Goal: Contribute content: Contribute content

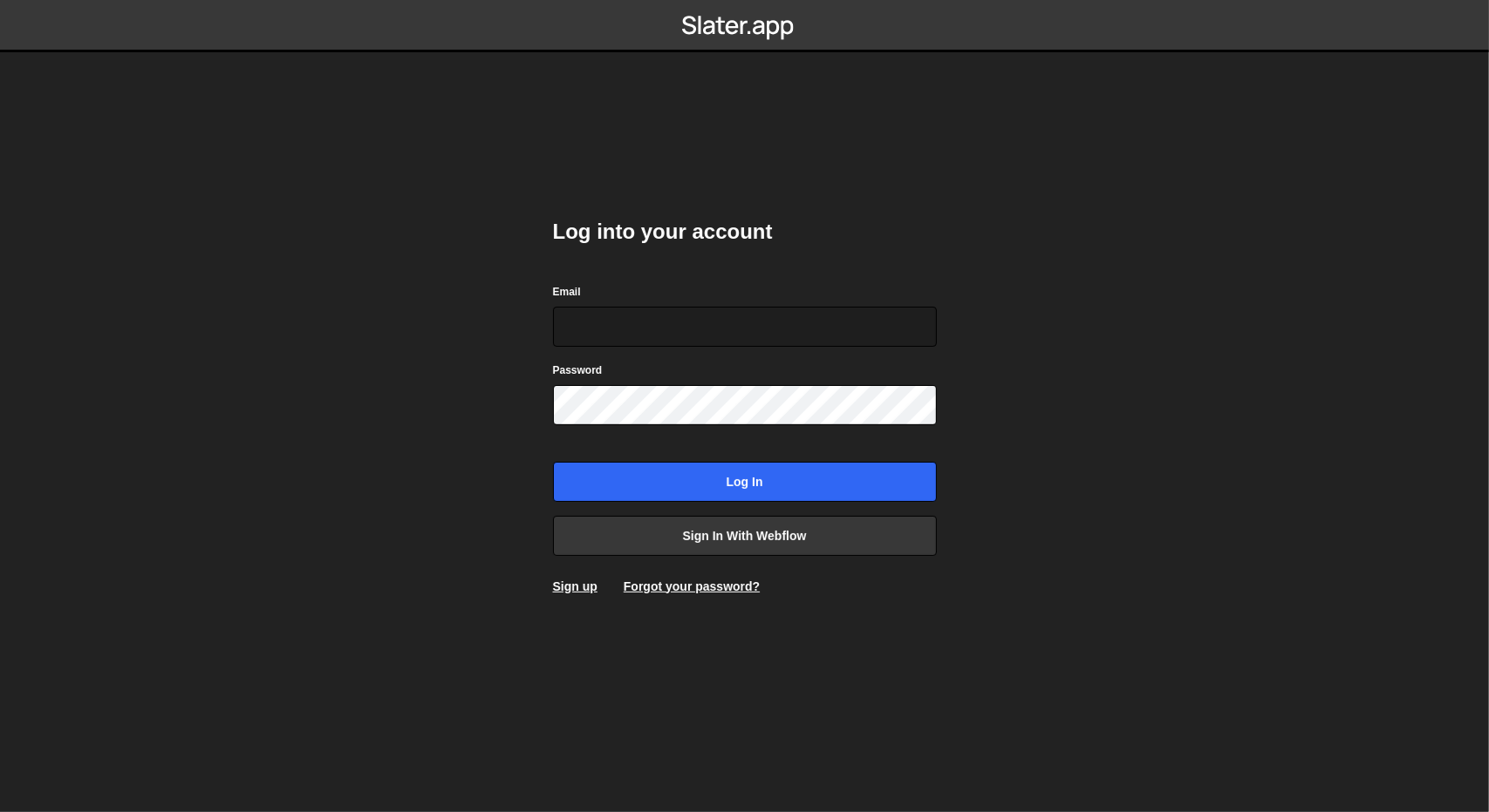
click at [1091, 24] on nav at bounding box center [744, 26] width 1489 height 52
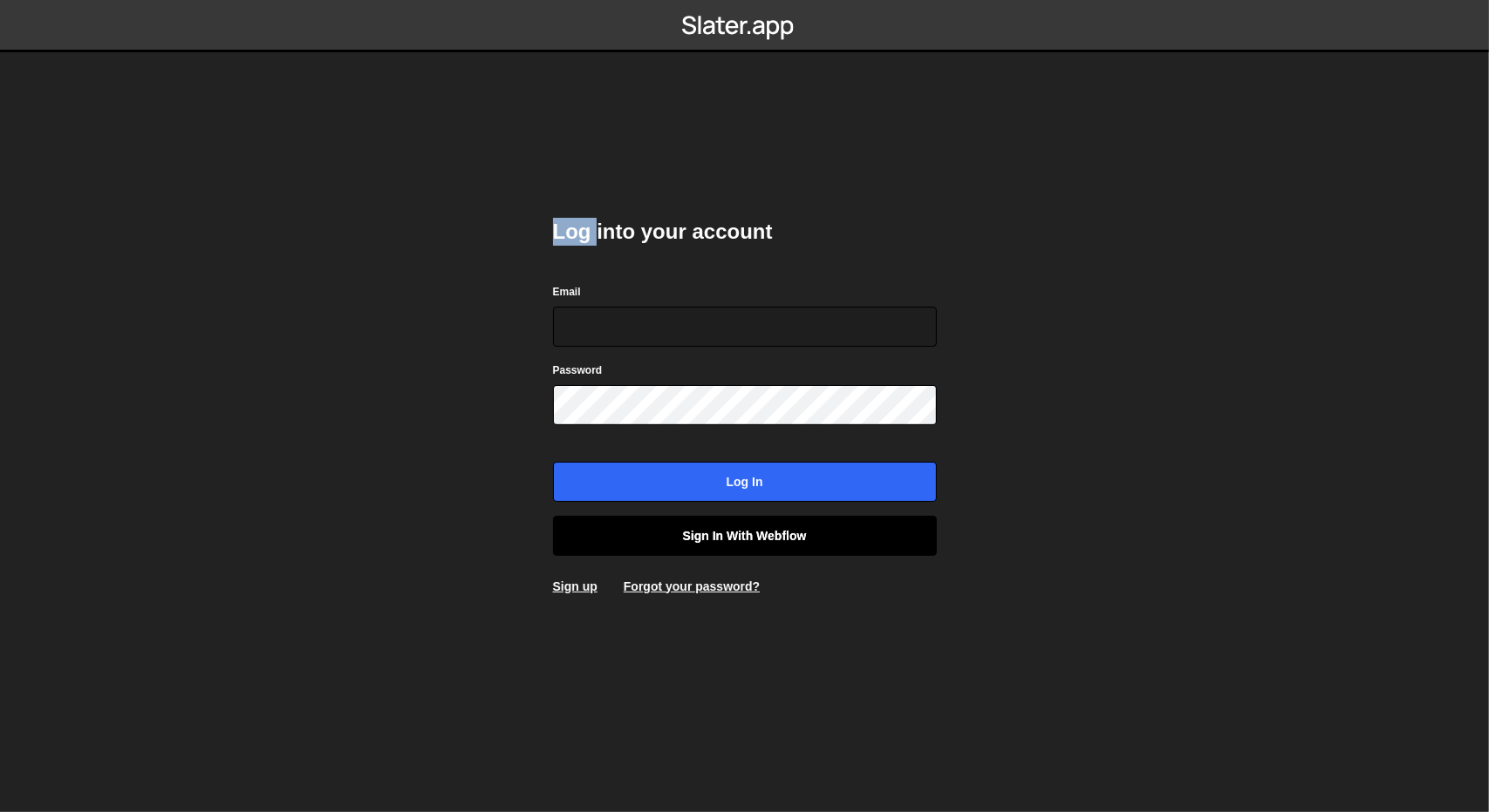
click at [697, 527] on link "Sign in with Webflow" at bounding box center [745, 536] width 384 height 40
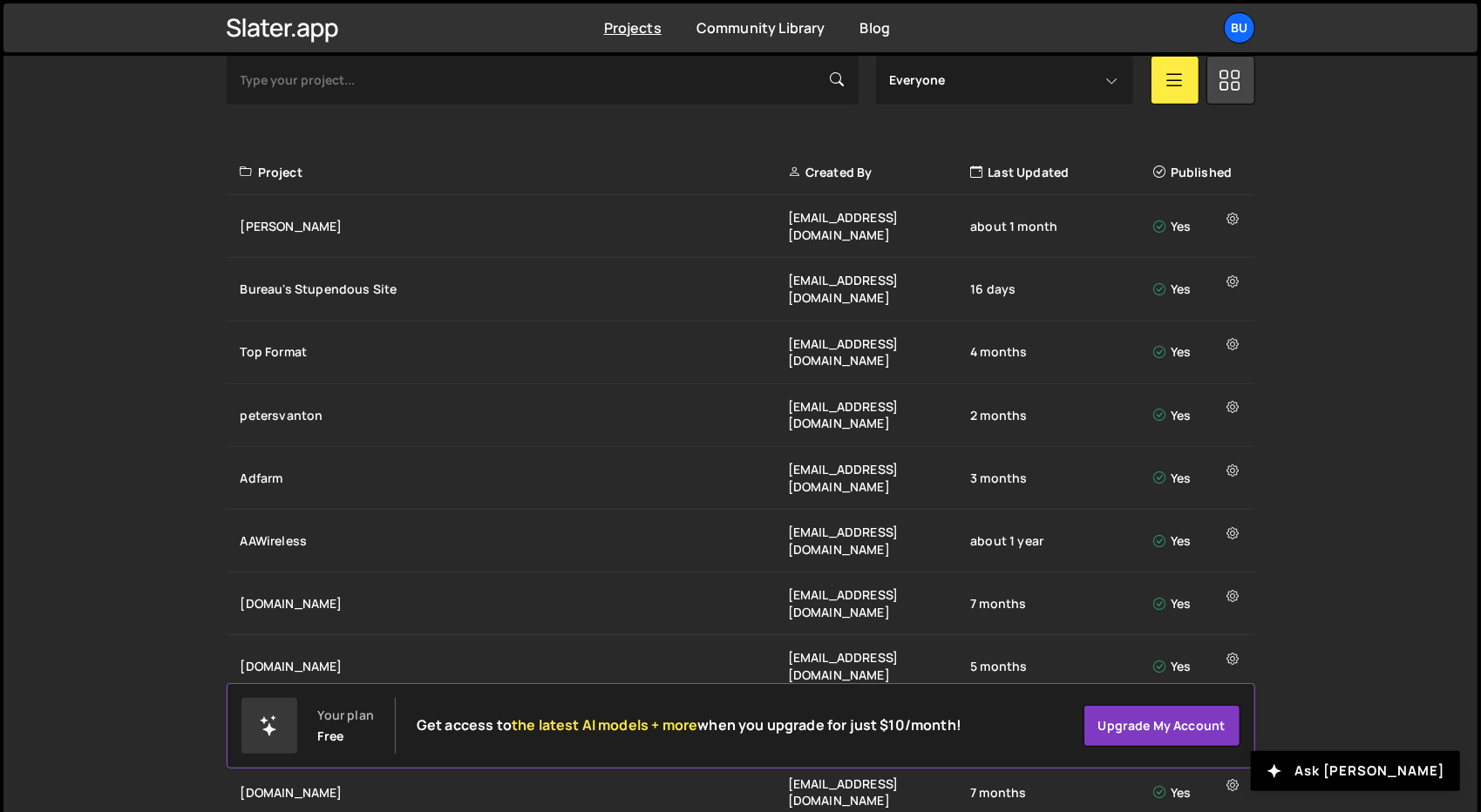
scroll to position [557, 0]
click at [334, 217] on div "[PERSON_NAME]" at bounding box center [514, 225] width 547 height 17
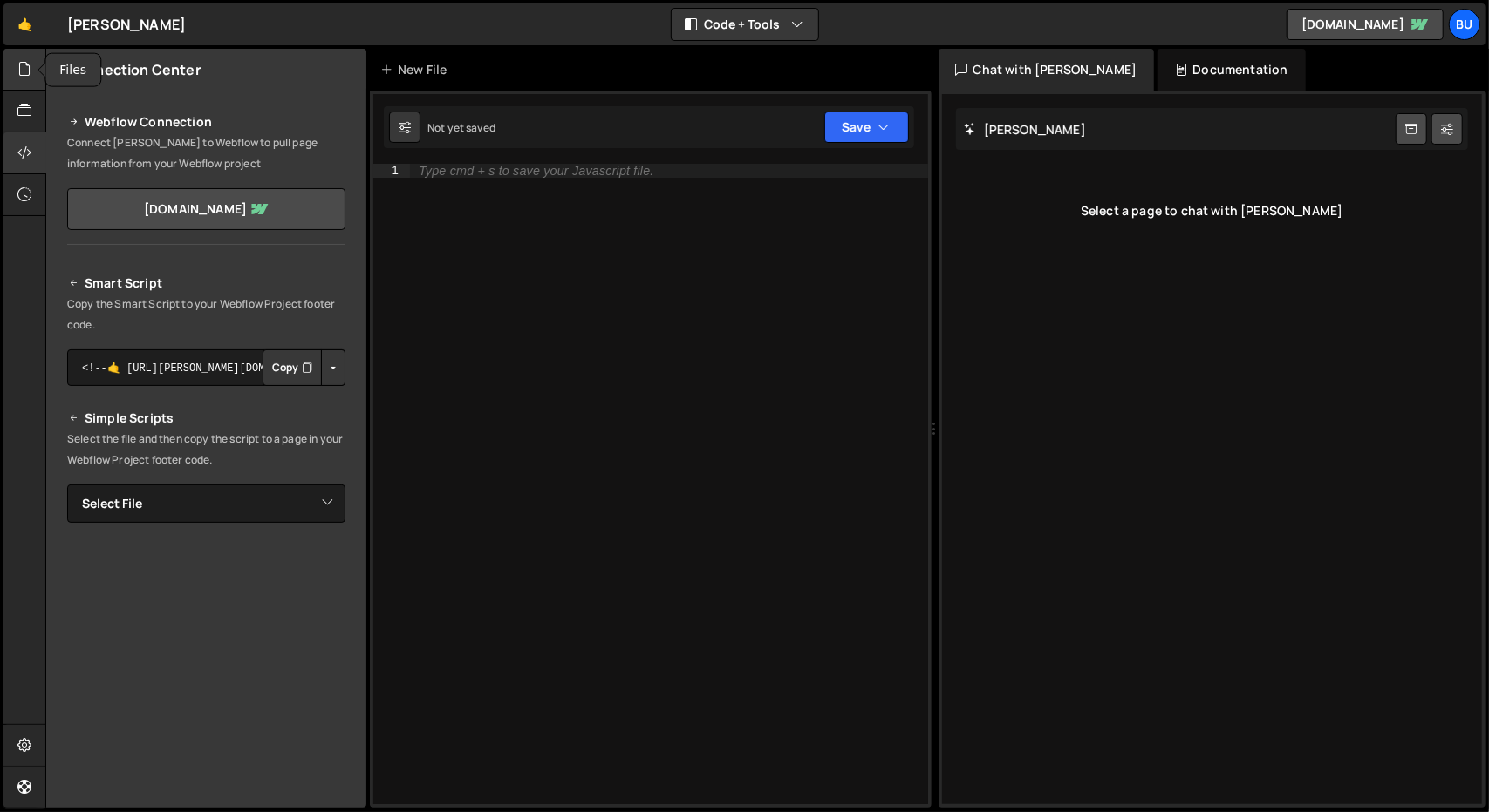
click at [25, 83] on div at bounding box center [25, 69] width 43 height 42
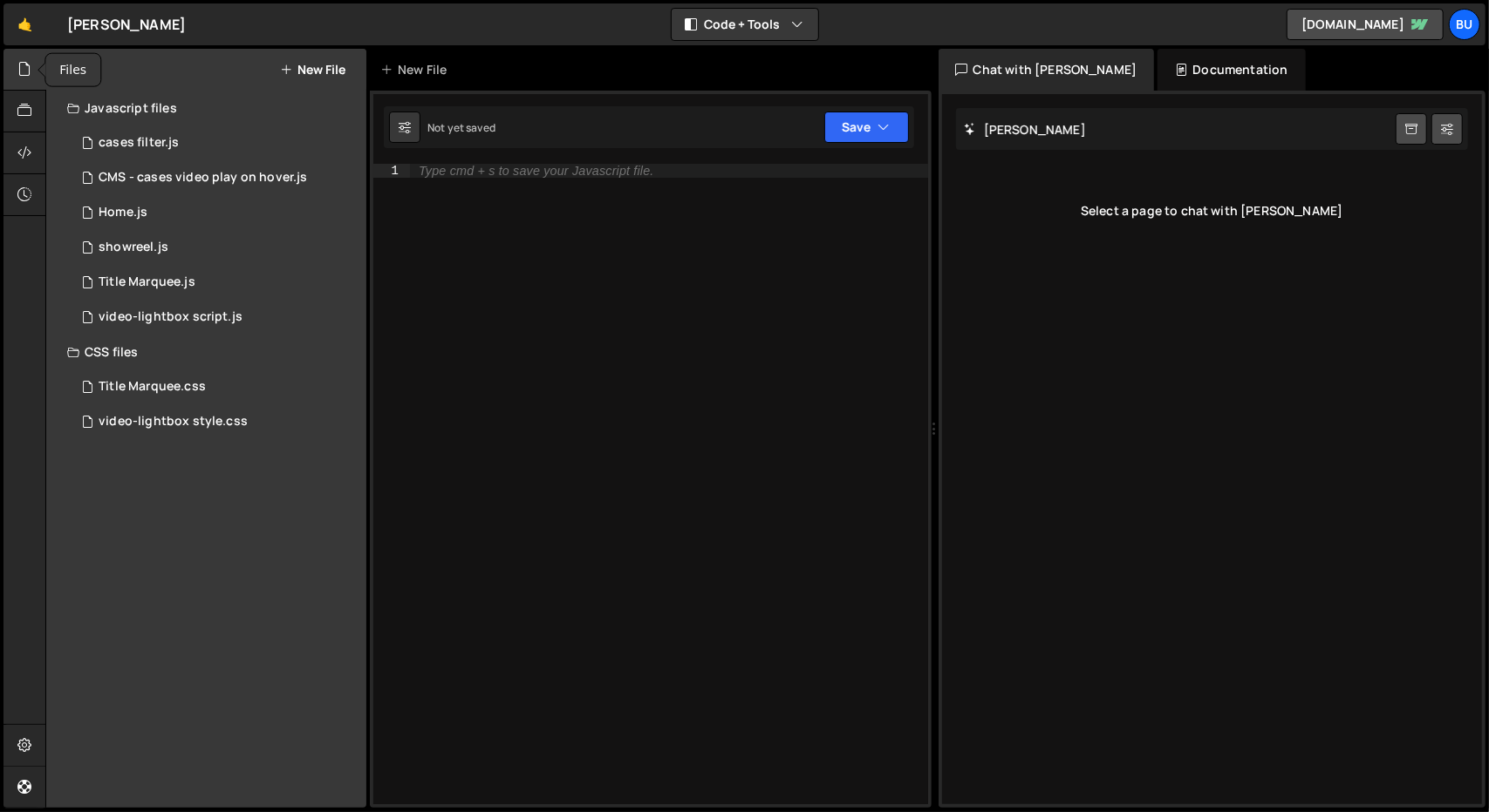
click at [27, 68] on icon at bounding box center [24, 68] width 14 height 19
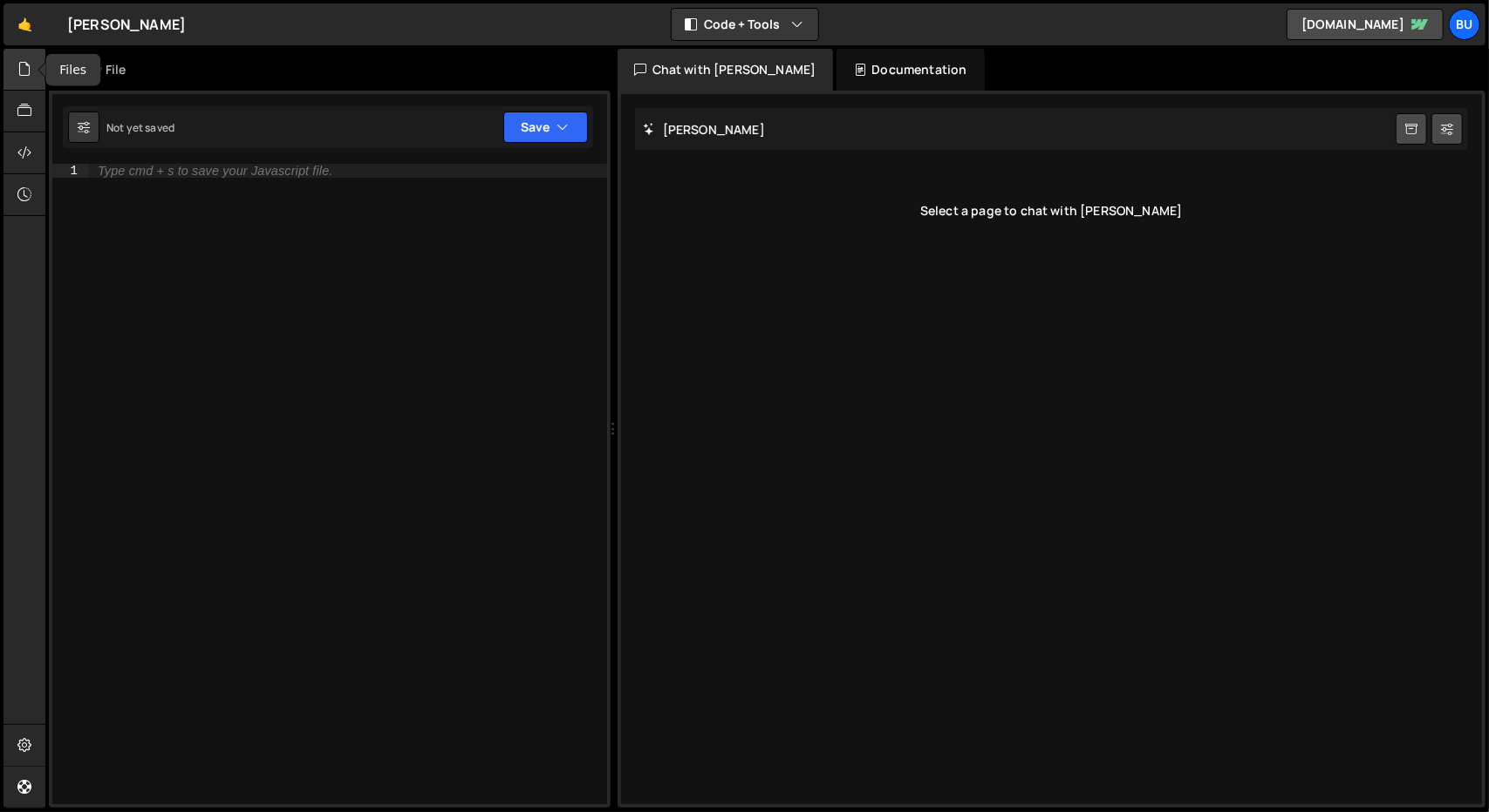
click at [27, 68] on icon at bounding box center [24, 68] width 14 height 19
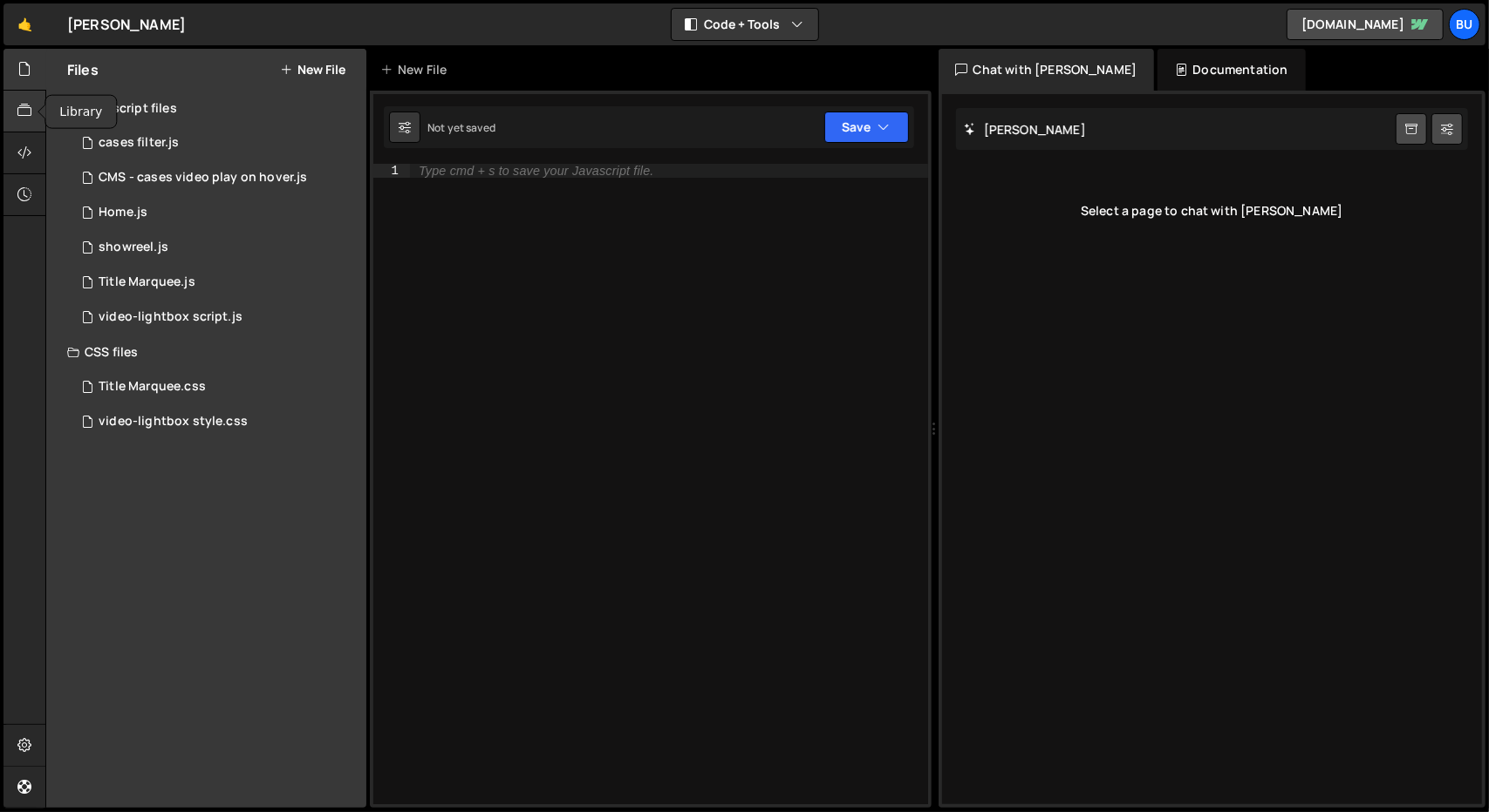
click at [26, 108] on icon at bounding box center [24, 110] width 14 height 19
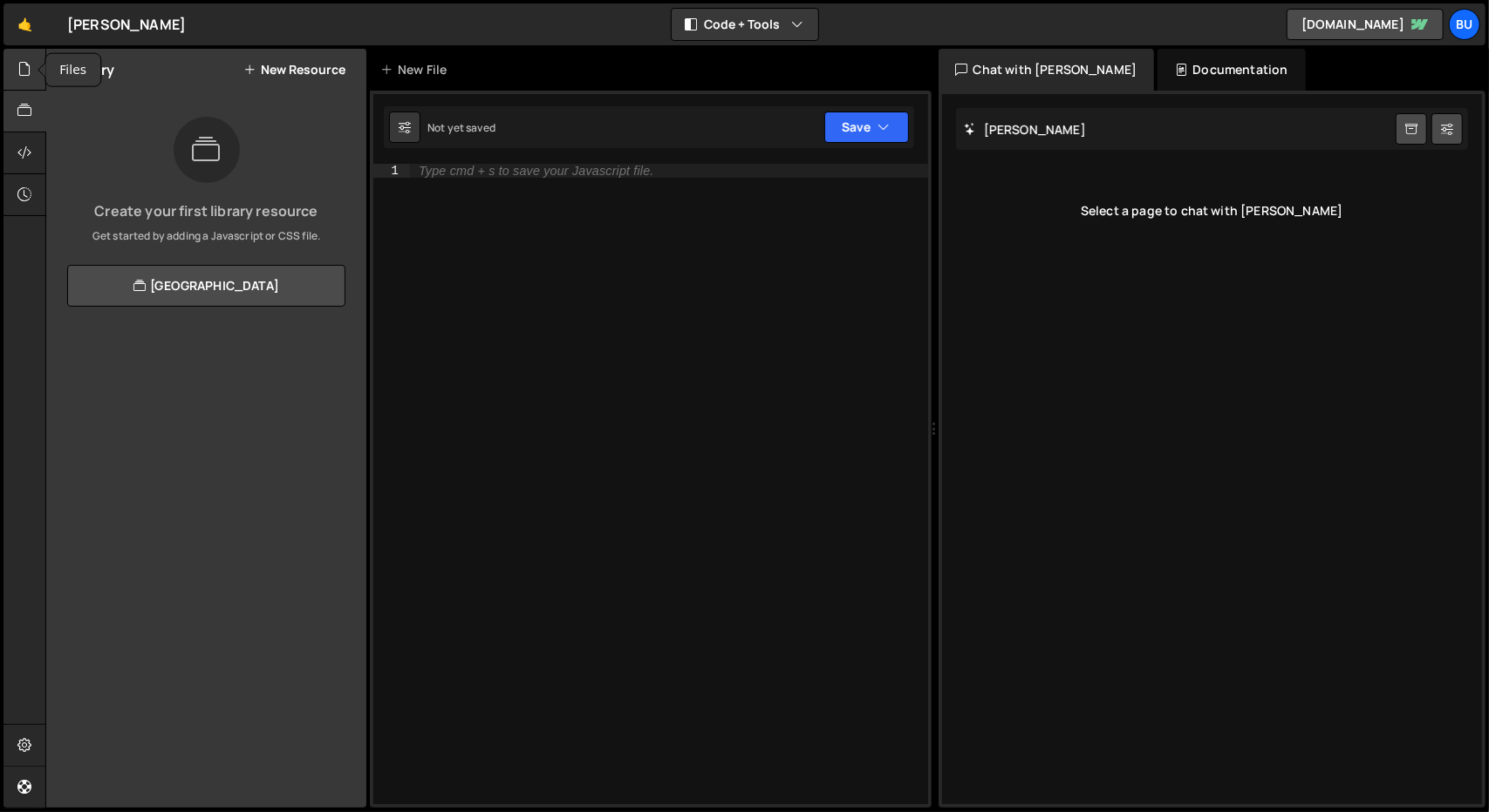
click at [20, 76] on icon at bounding box center [24, 68] width 14 height 19
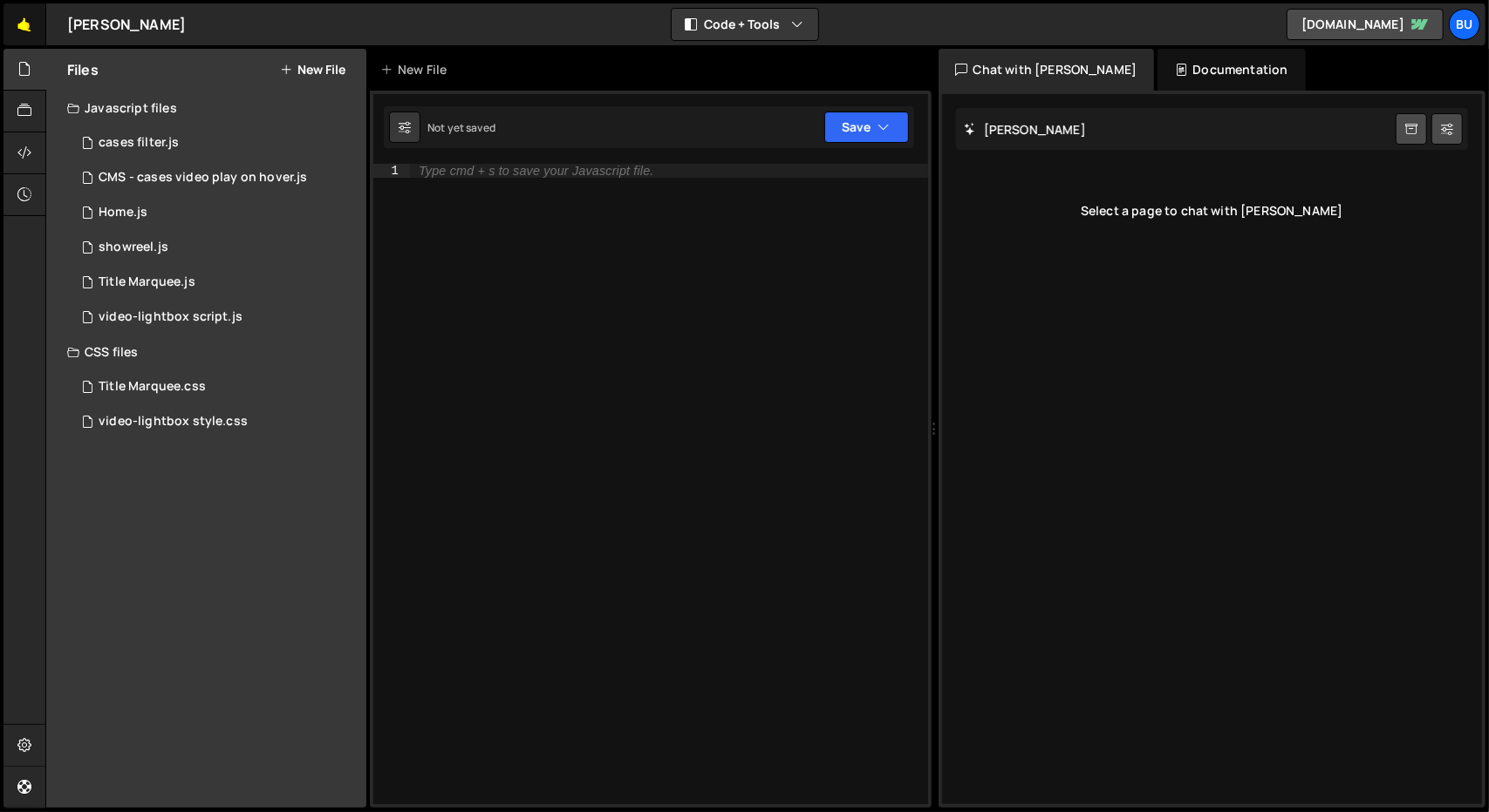
click at [28, 22] on link "🤙" at bounding box center [25, 25] width 43 height 42
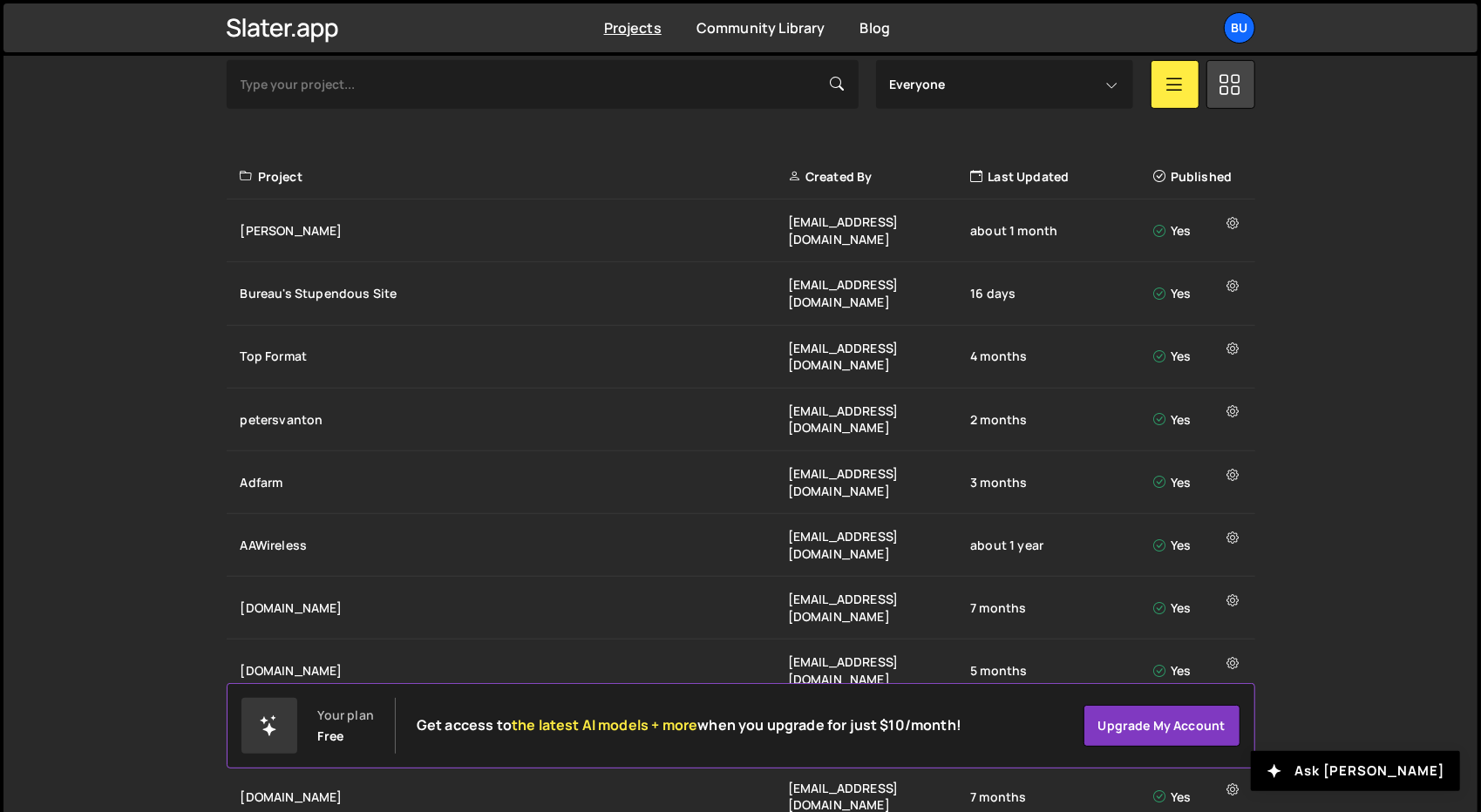
scroll to position [555, 0]
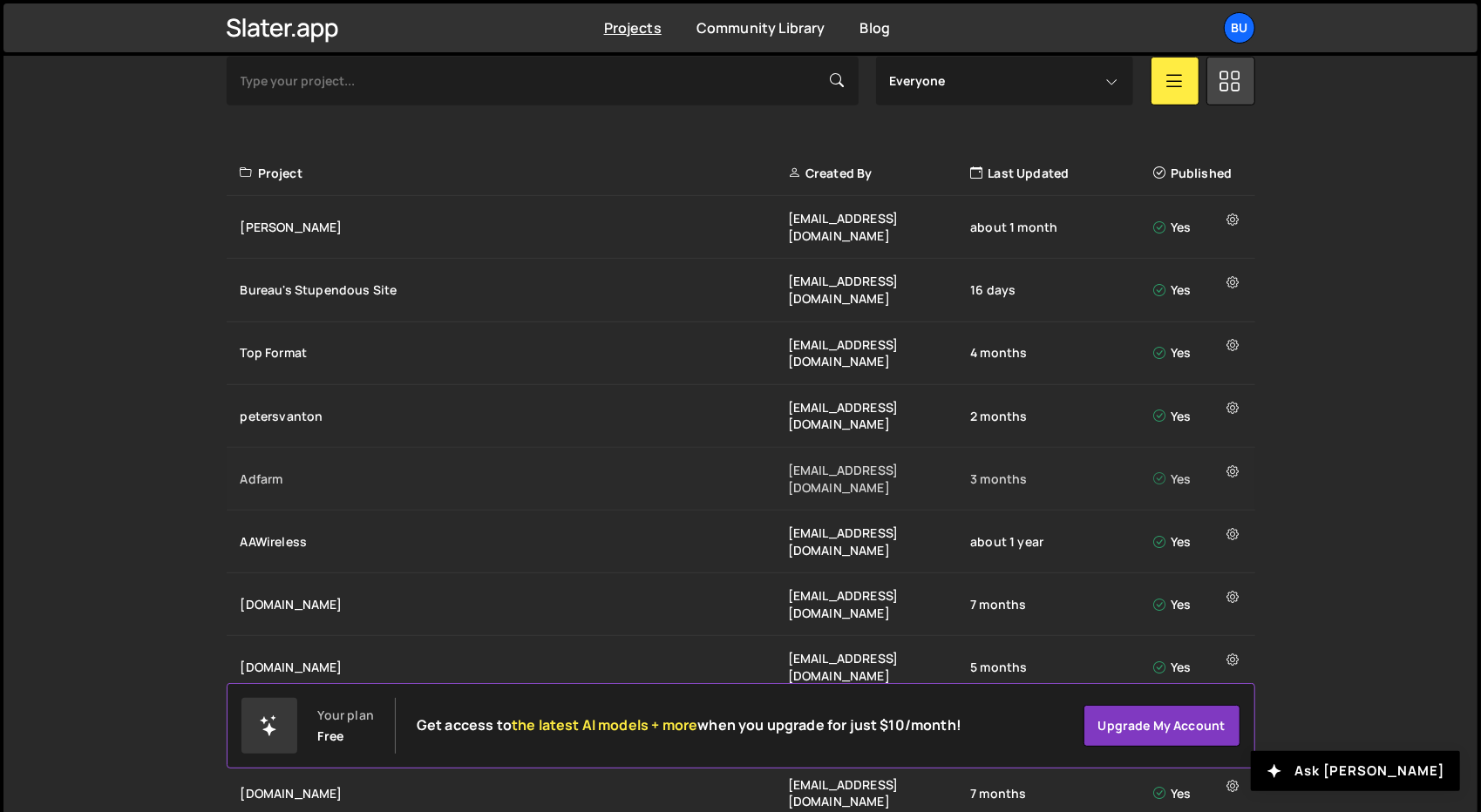
click at [353, 471] on div "Adfarm" at bounding box center [514, 480] width 547 height 17
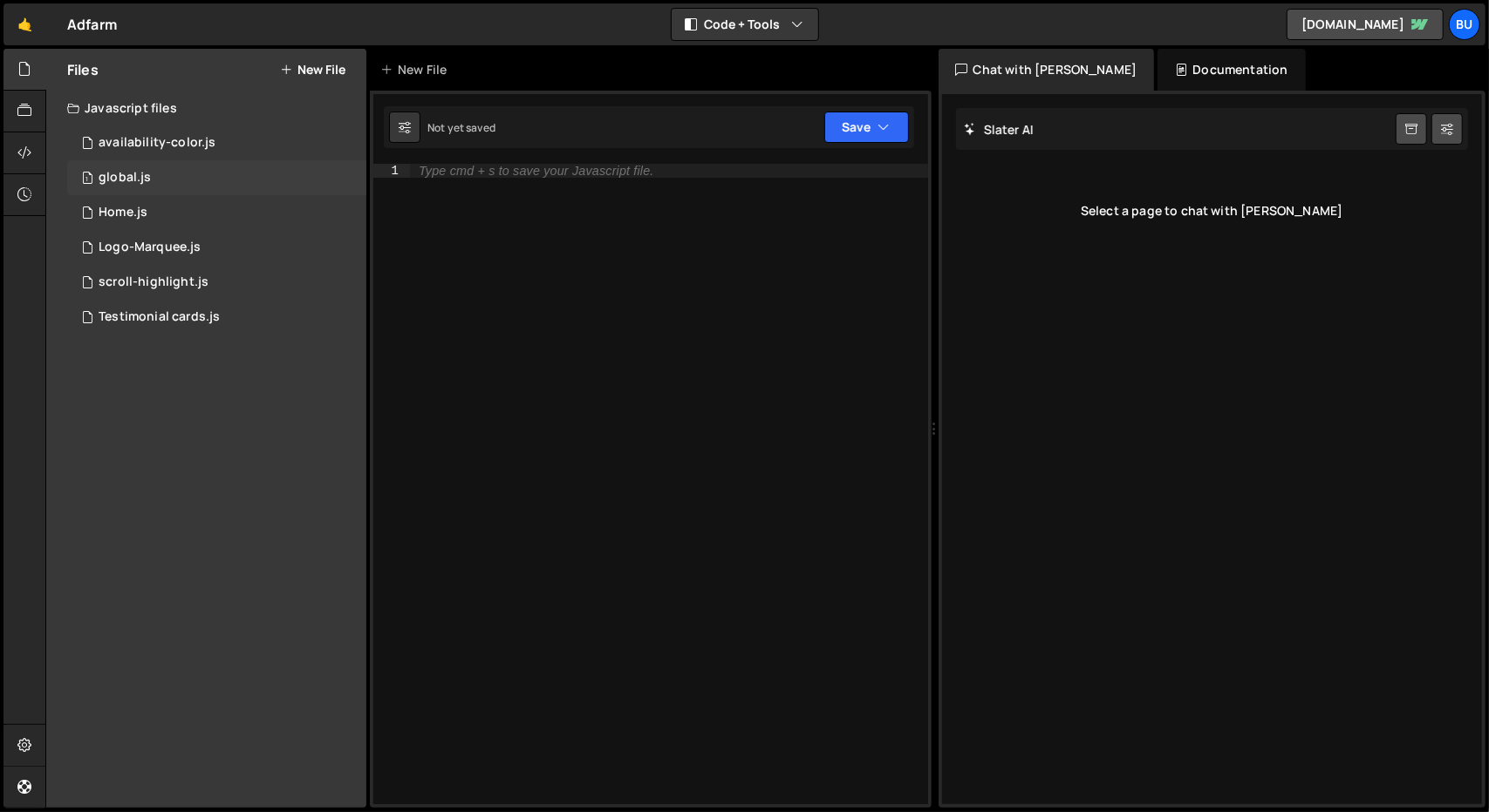
click at [186, 181] on div "1 global.js 0" at bounding box center [217, 178] width 299 height 35
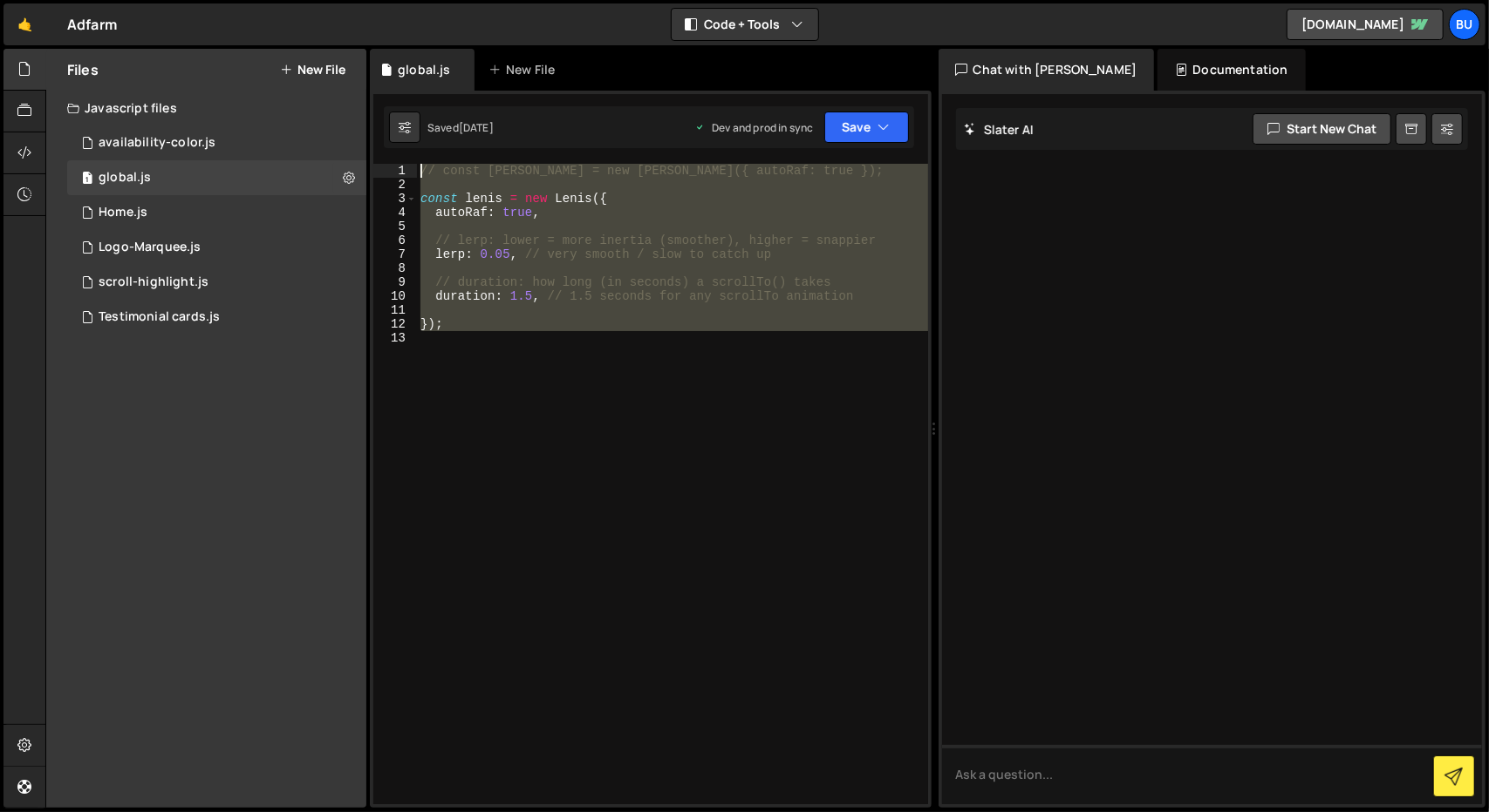
drag, startPoint x: 485, startPoint y: 351, endPoint x: 372, endPoint y: 153, distance: 228.0
click at [372, 153] on div "1 Type cmd + s to save your Javascript file. הההההההההההההההההההההההההההההההההה…" at bounding box center [650, 448] width 562 height 717
type textarea "// const [PERSON_NAME] = new [PERSON_NAME]({ autoRaf: true });"
click at [29, 33] on link "🤙" at bounding box center [25, 25] width 43 height 42
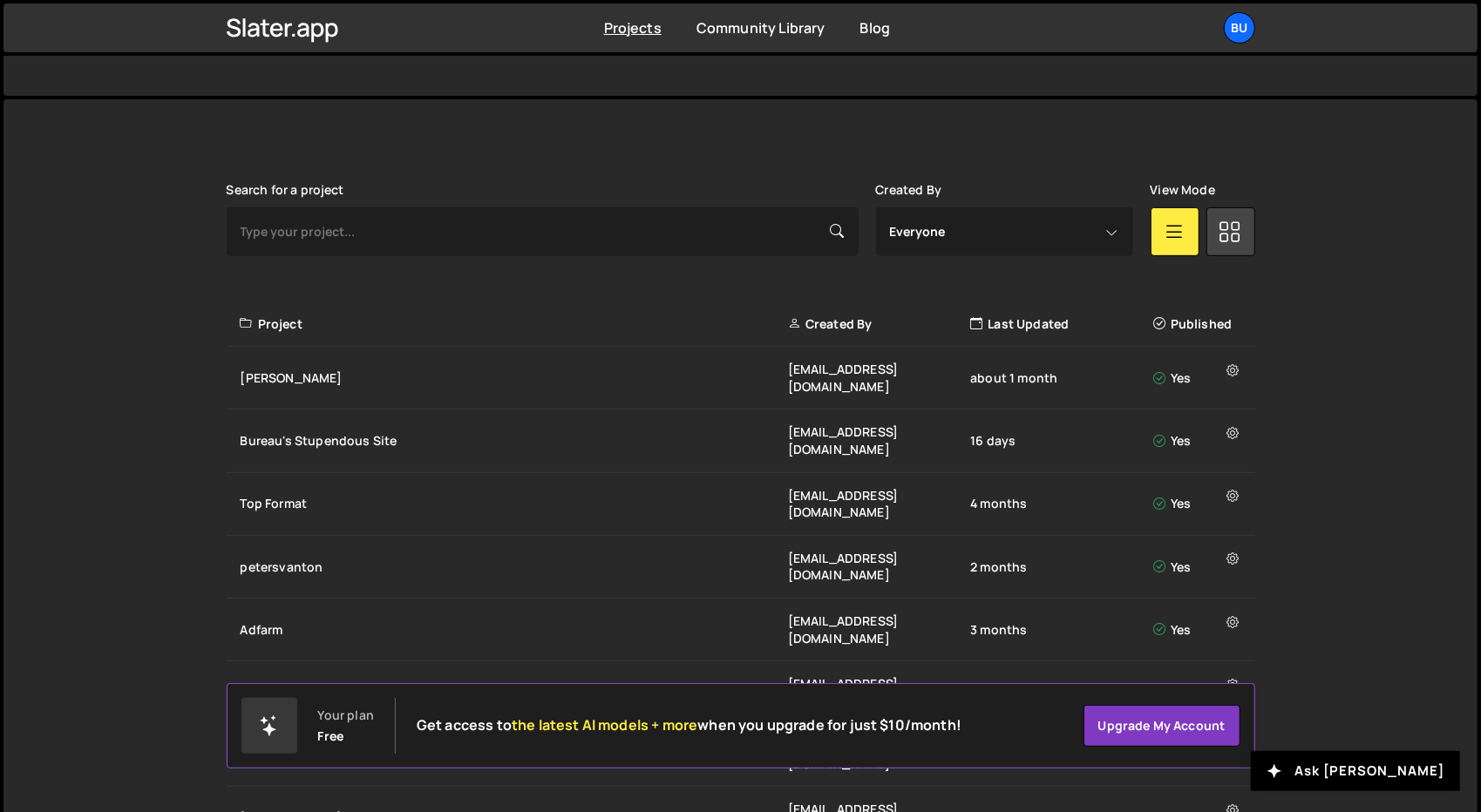
scroll to position [419, 0]
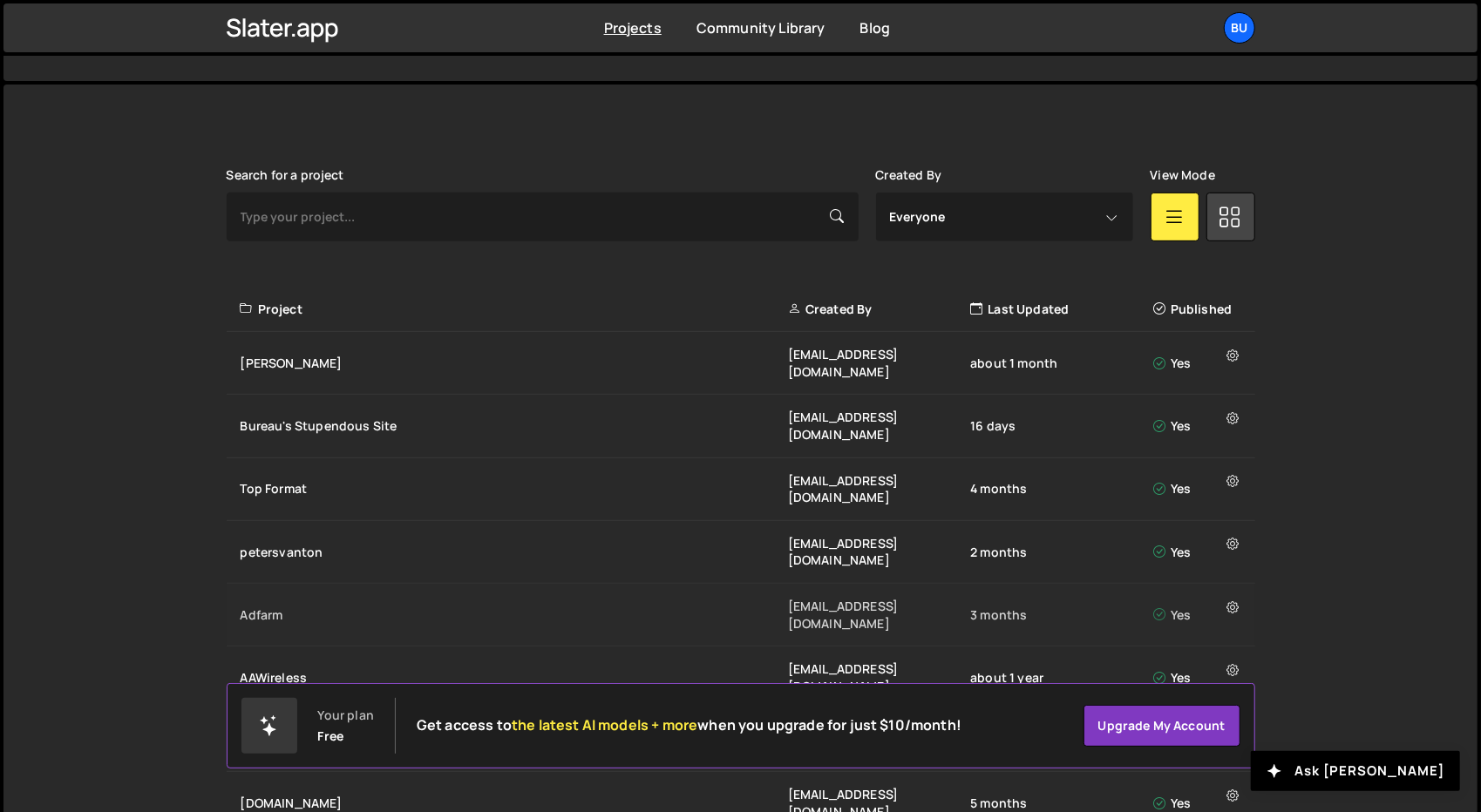
click at [307, 607] on div "Adfarm" at bounding box center [514, 615] width 547 height 17
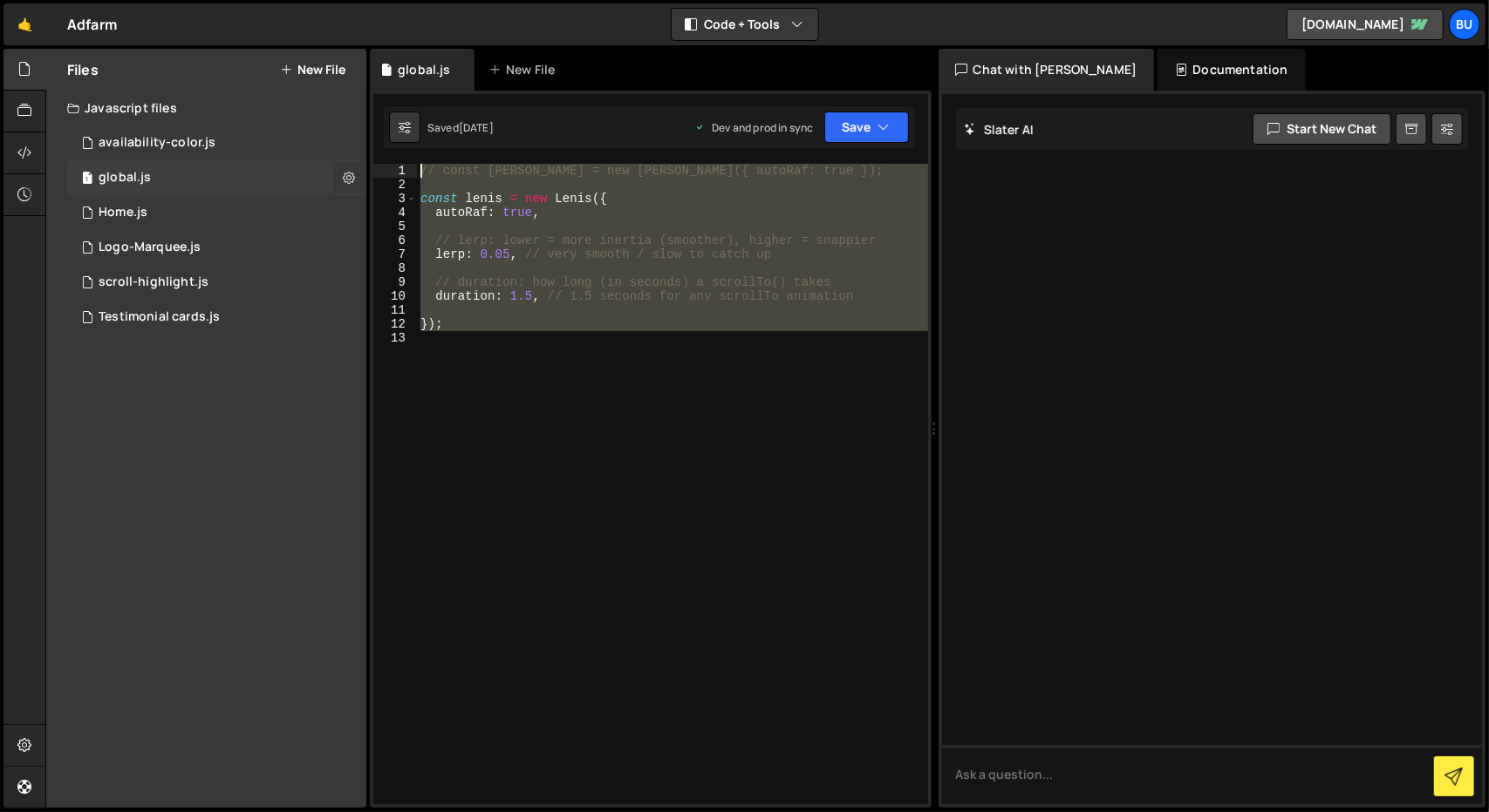
drag, startPoint x: 459, startPoint y: 339, endPoint x: 341, endPoint y: 164, distance: 211.1
click at [341, 164] on div "Files New File Javascript files 1 availability-color.js 0 1 global.js 0 0 Home.…" at bounding box center [767, 428] width 1443 height 760
type textarea "// const [PERSON_NAME] = new [PERSON_NAME]({ autoRaf: true });"
click at [34, 27] on link "🤙" at bounding box center [25, 25] width 43 height 42
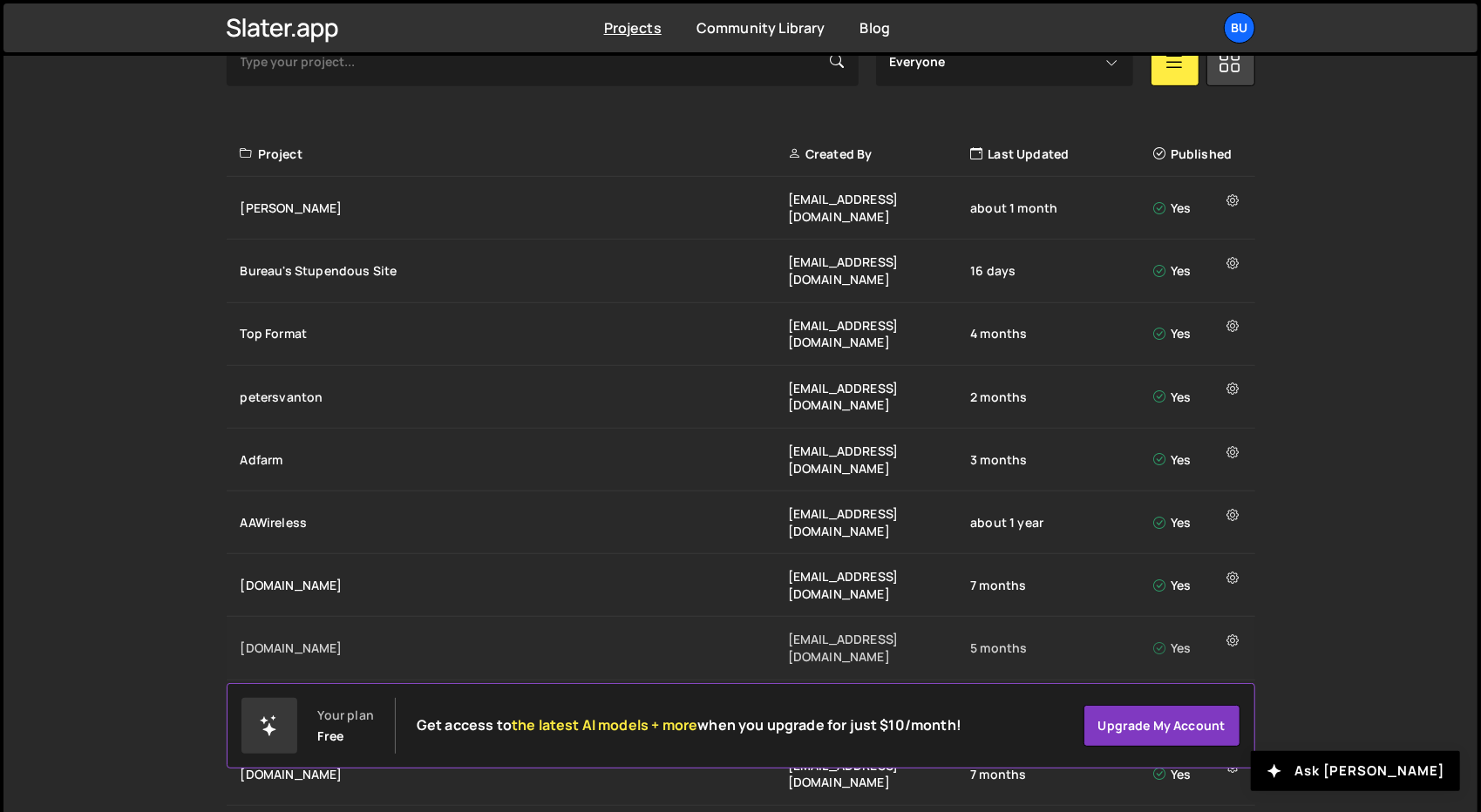
scroll to position [623, 0]
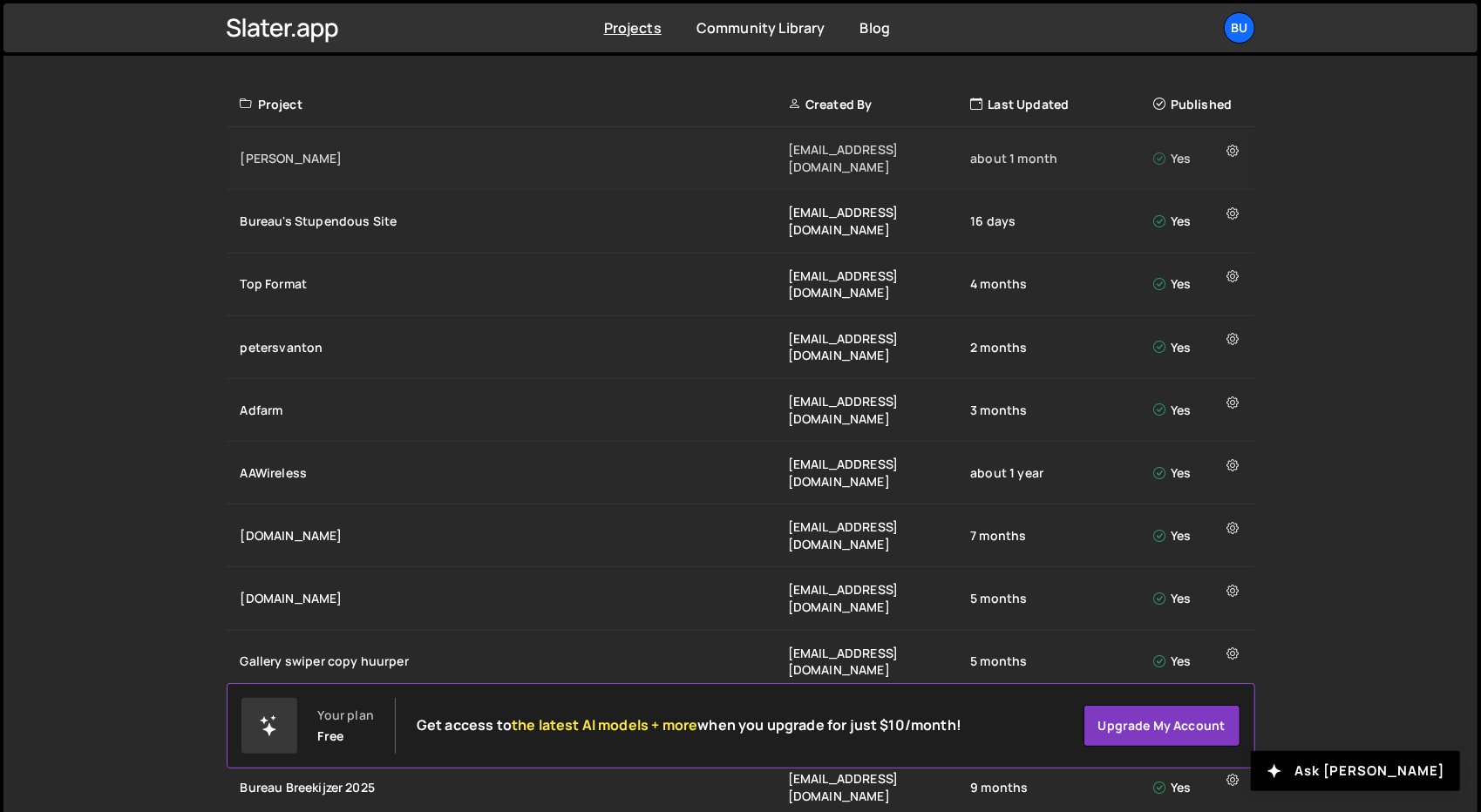
click at [363, 155] on div "[PERSON_NAME]" at bounding box center [514, 159] width 547 height 17
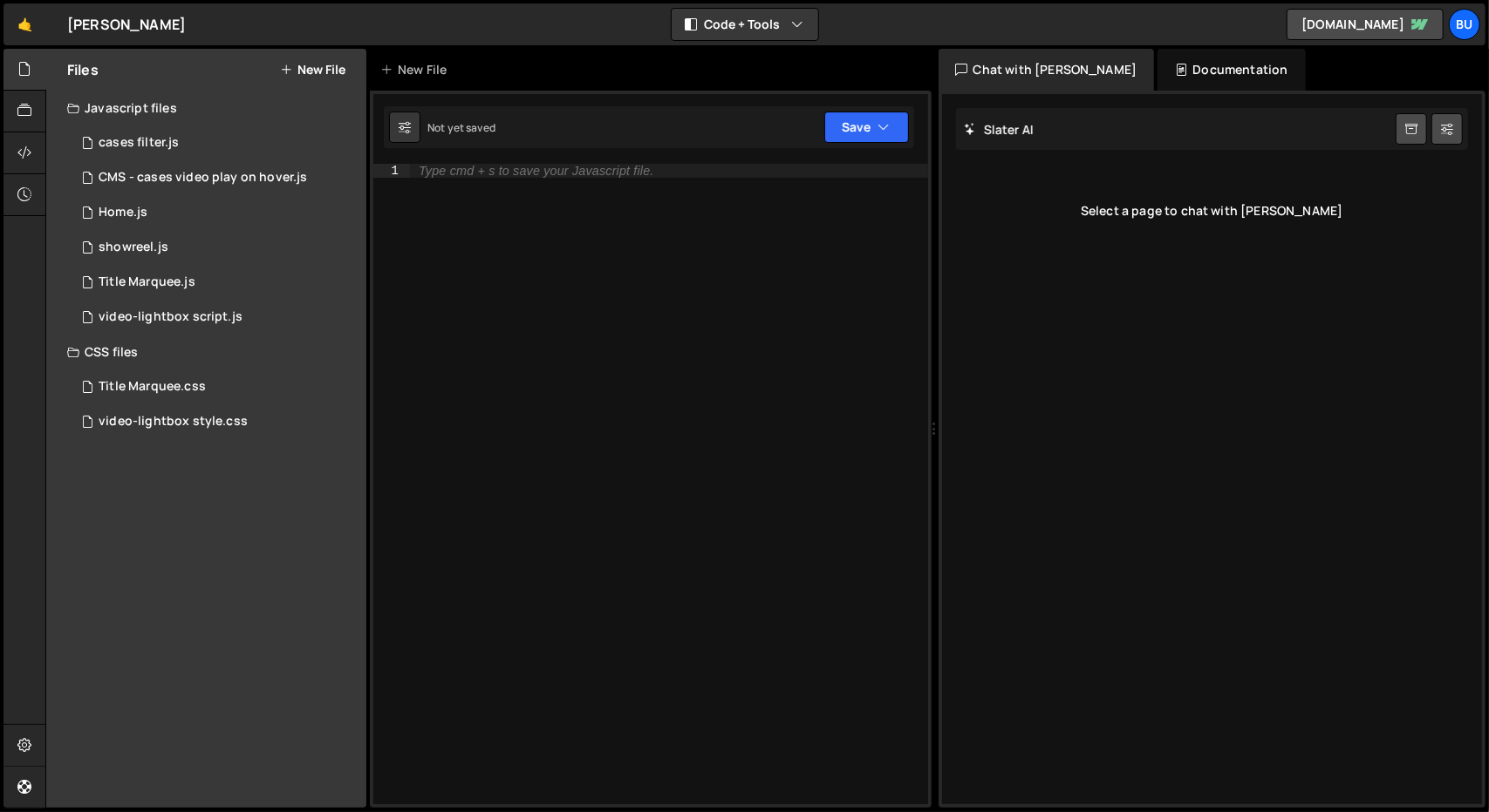
click at [305, 70] on button "New File" at bounding box center [313, 69] width 66 height 14
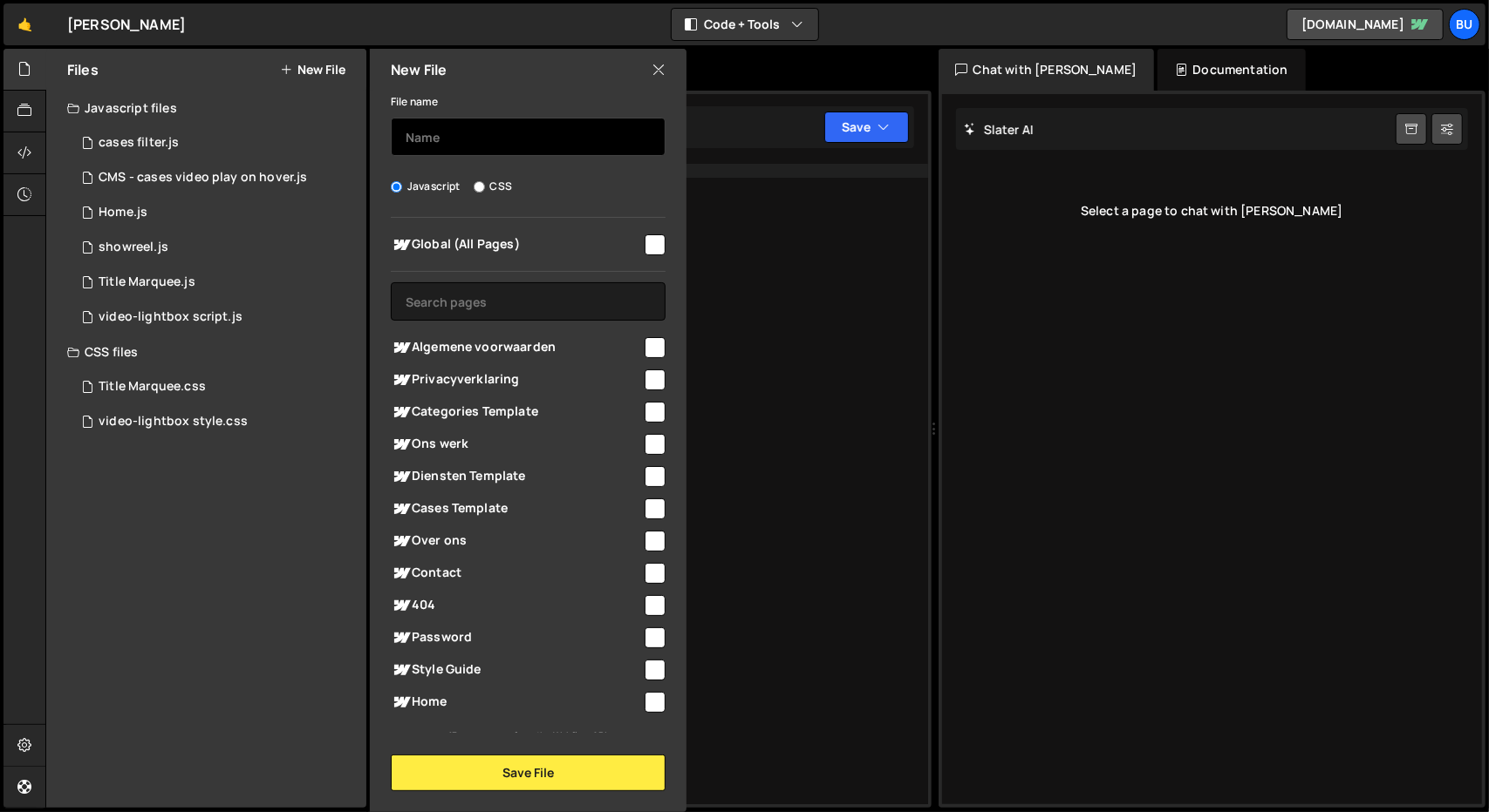
click at [461, 143] on input "text" at bounding box center [527, 137] width 275 height 38
type input "global.js"
click at [644, 235] on input "checkbox" at bounding box center [655, 245] width 21 height 21
checkbox input "true"
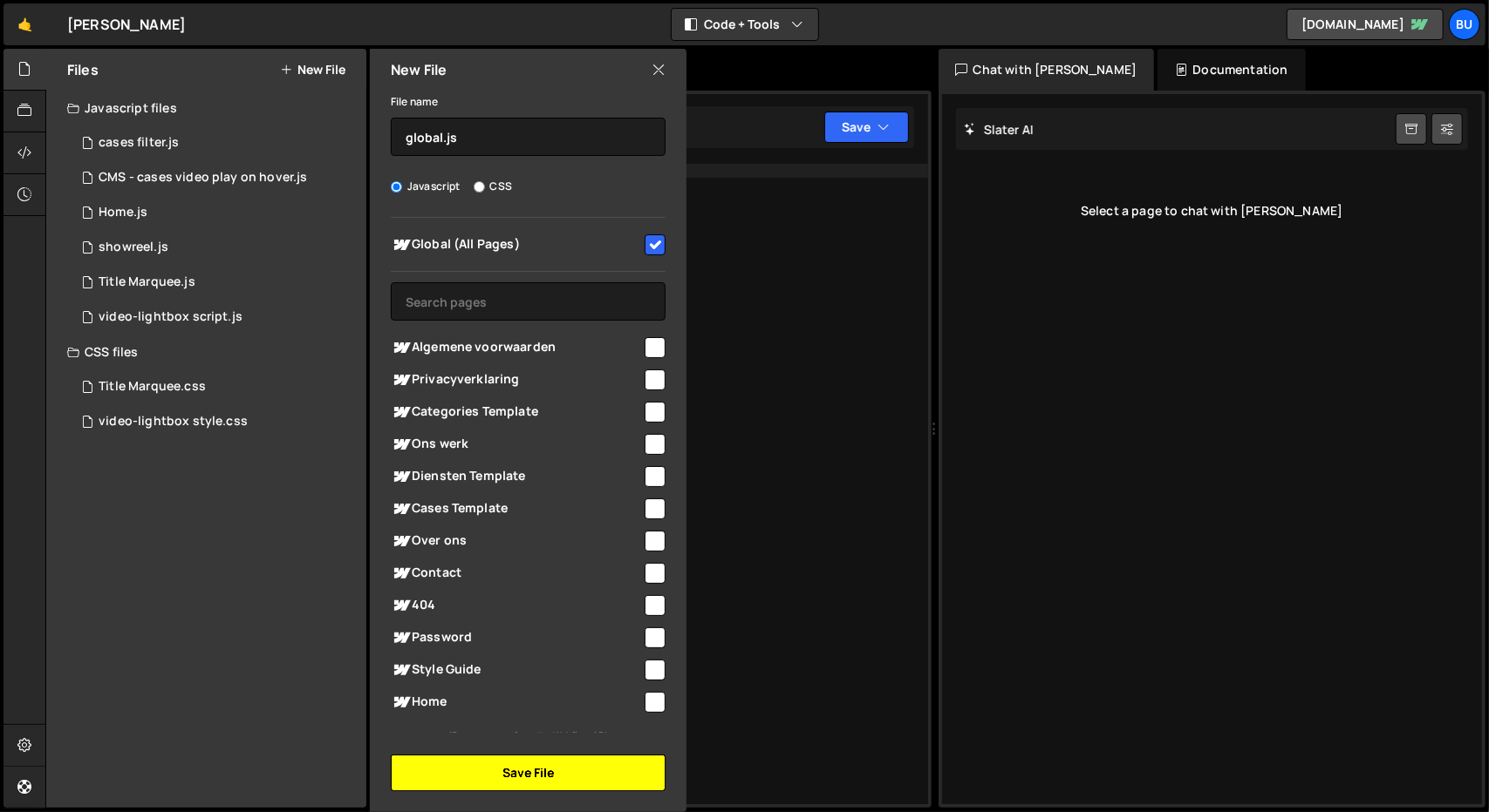
click at [480, 771] on button "Save File" at bounding box center [527, 773] width 275 height 37
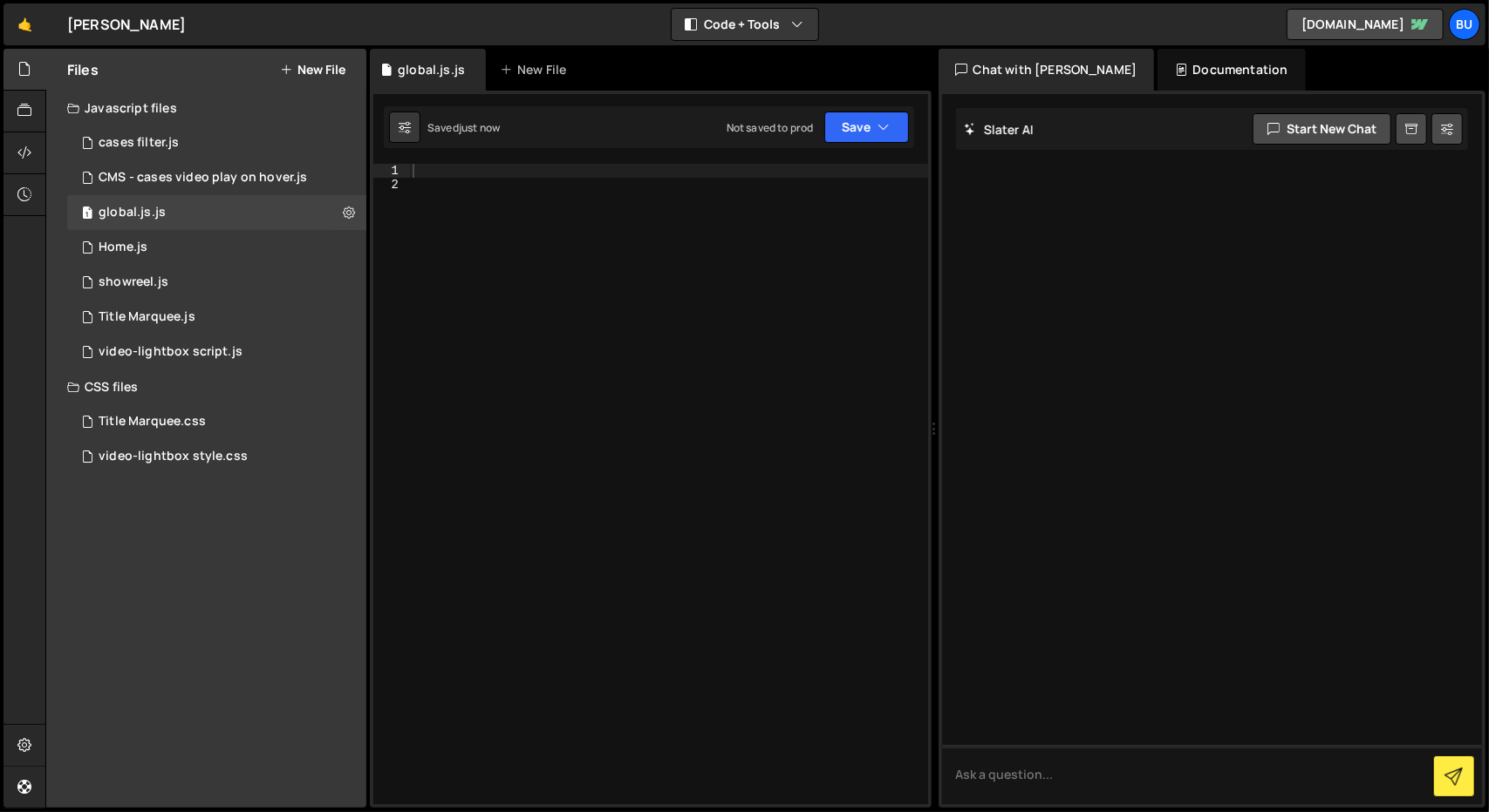
click at [544, 196] on div at bounding box center [668, 499] width 519 height 669
click at [544, 164] on div at bounding box center [668, 499] width 519 height 669
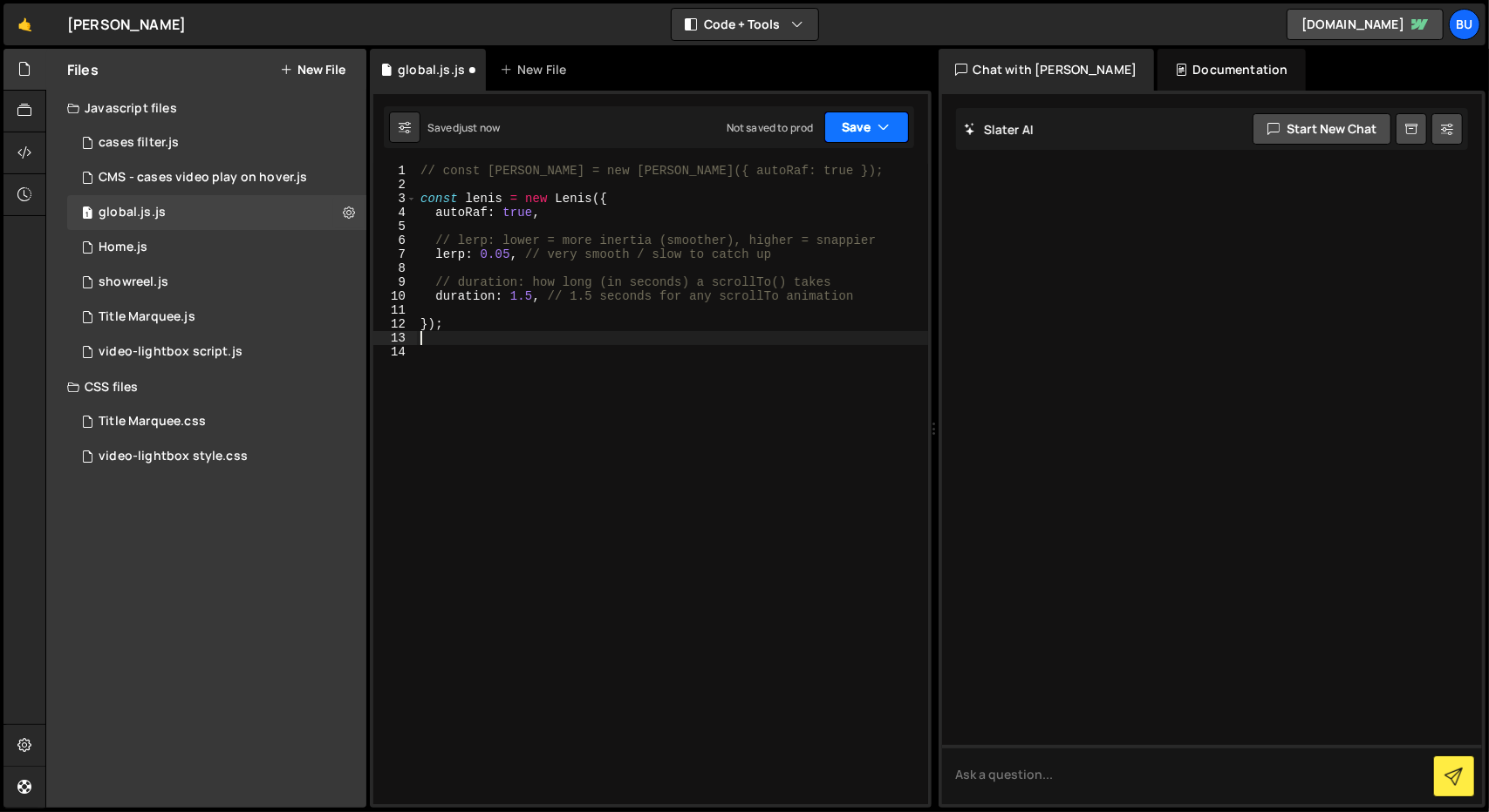
click at [875, 123] on button "Save" at bounding box center [866, 126] width 85 height 31
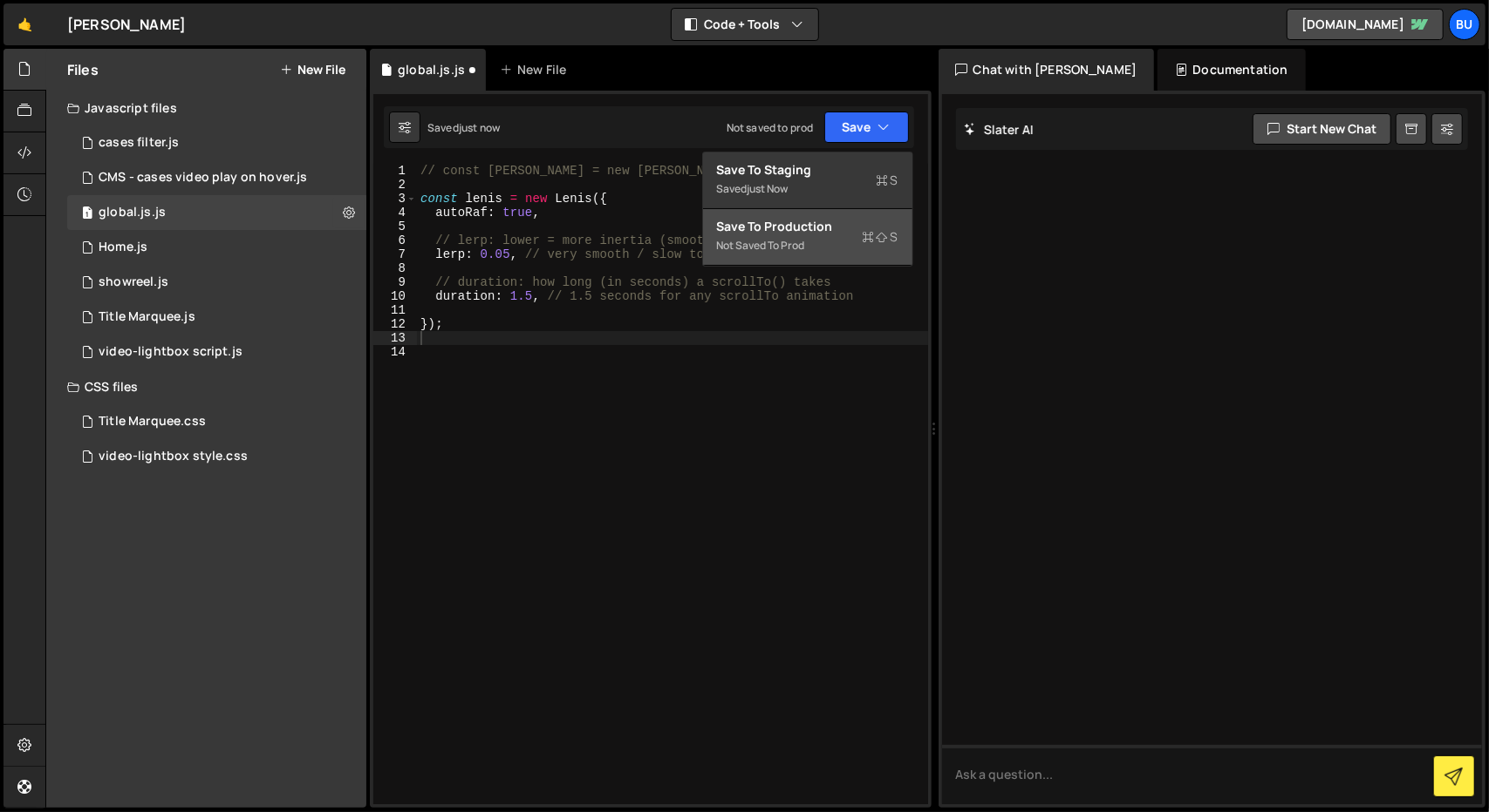
click at [808, 217] on div "Save to Production S" at bounding box center [807, 226] width 181 height 17
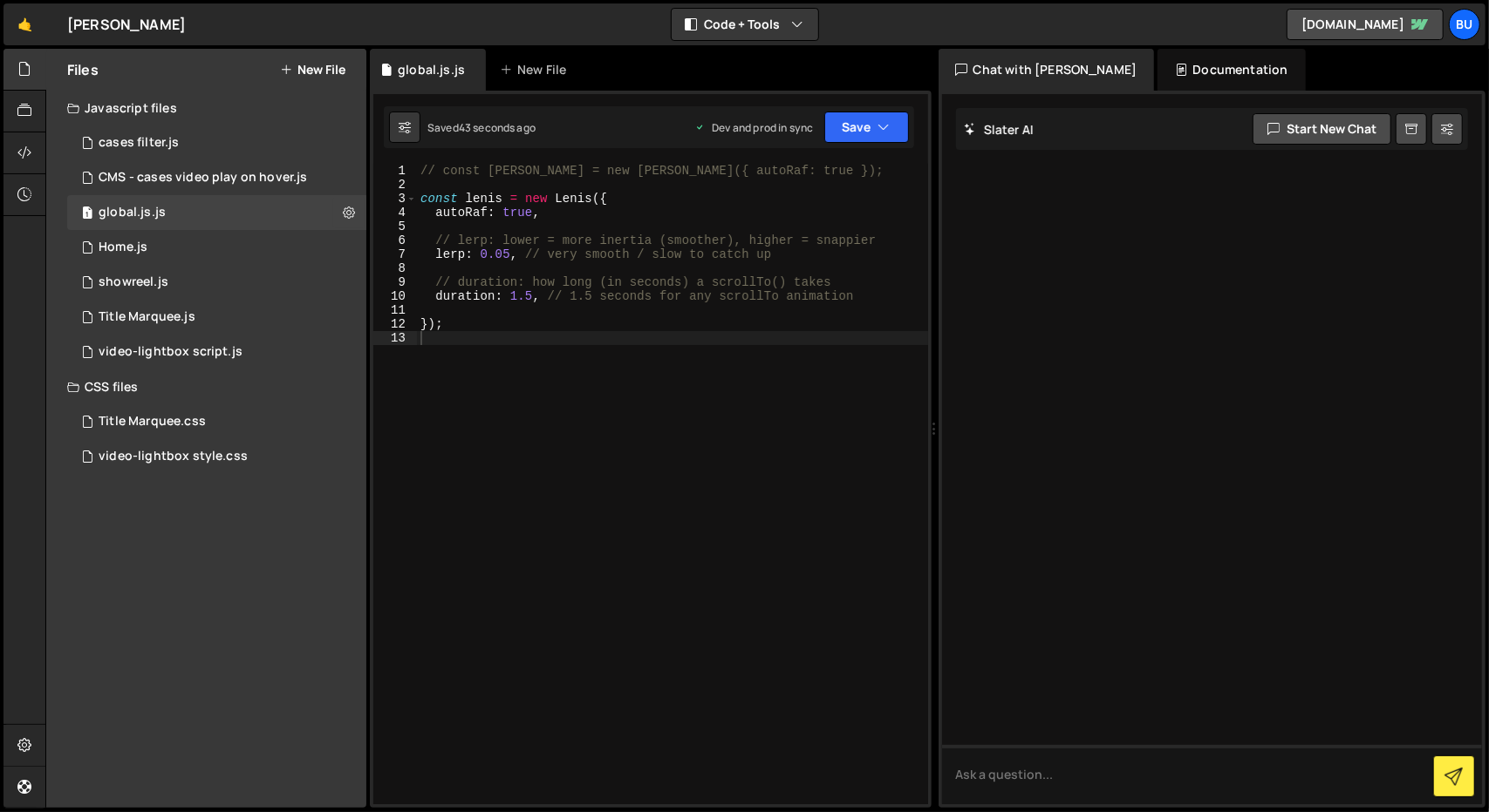
click at [481, 344] on div "// const [PERSON_NAME] = new [PERSON_NAME]({ autoRaf: true }); const [PERSON_NA…" at bounding box center [673, 499] width 511 height 669
paste textarea "</script>"
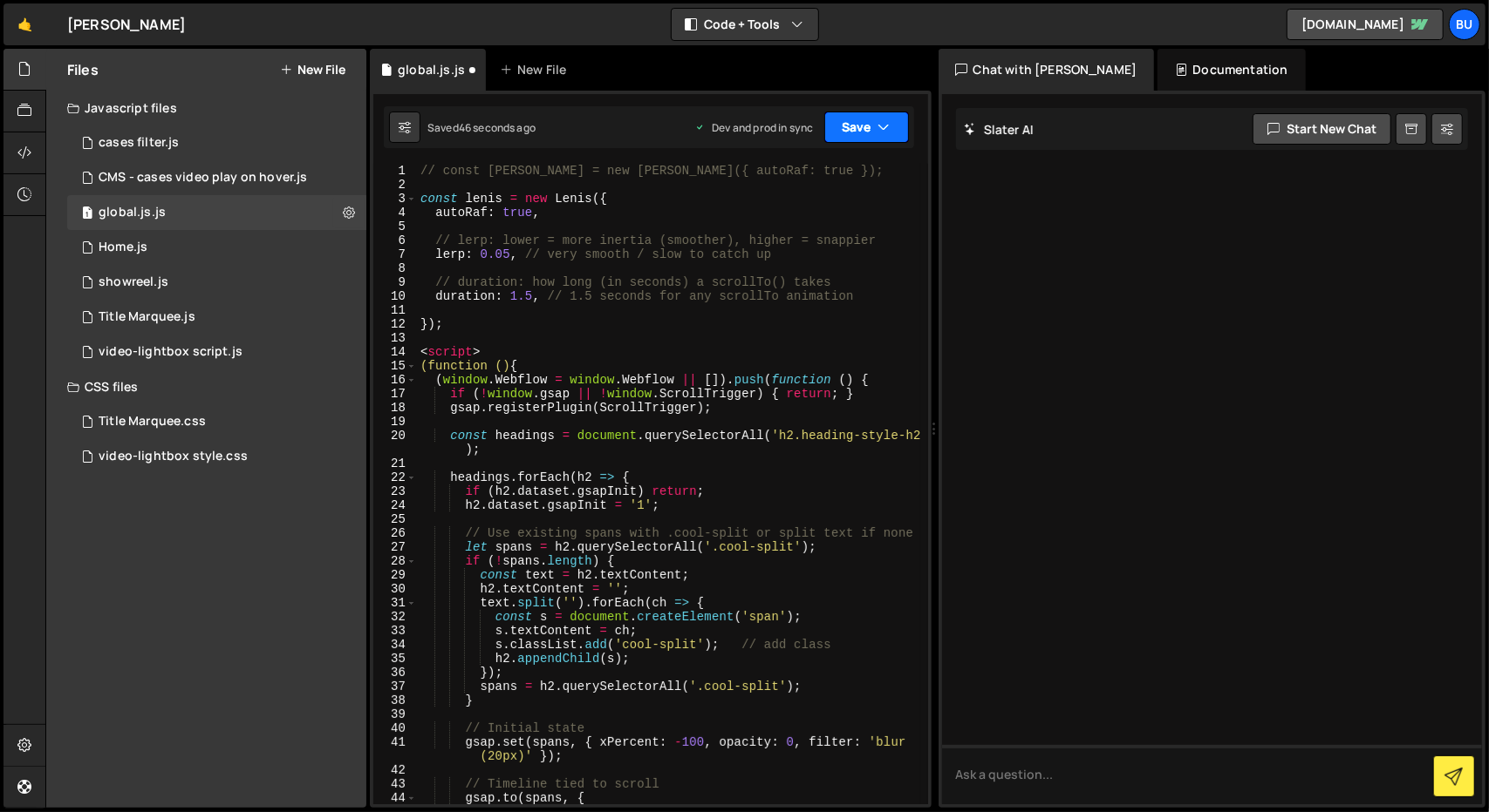
click at [884, 132] on icon "button" at bounding box center [884, 127] width 12 height 17
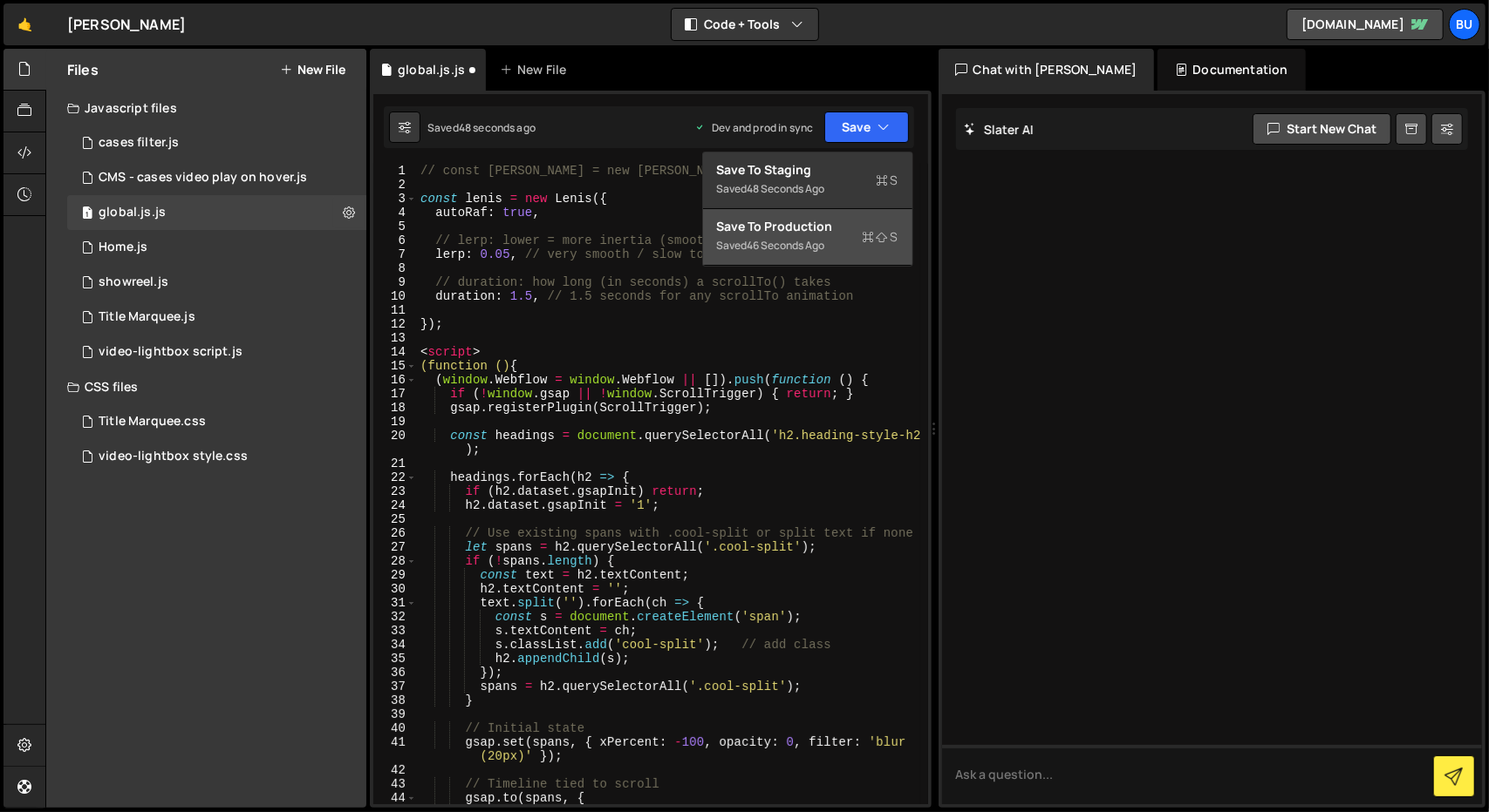
click at [818, 239] on div "46 seconds ago" at bounding box center [786, 246] width 78 height 15
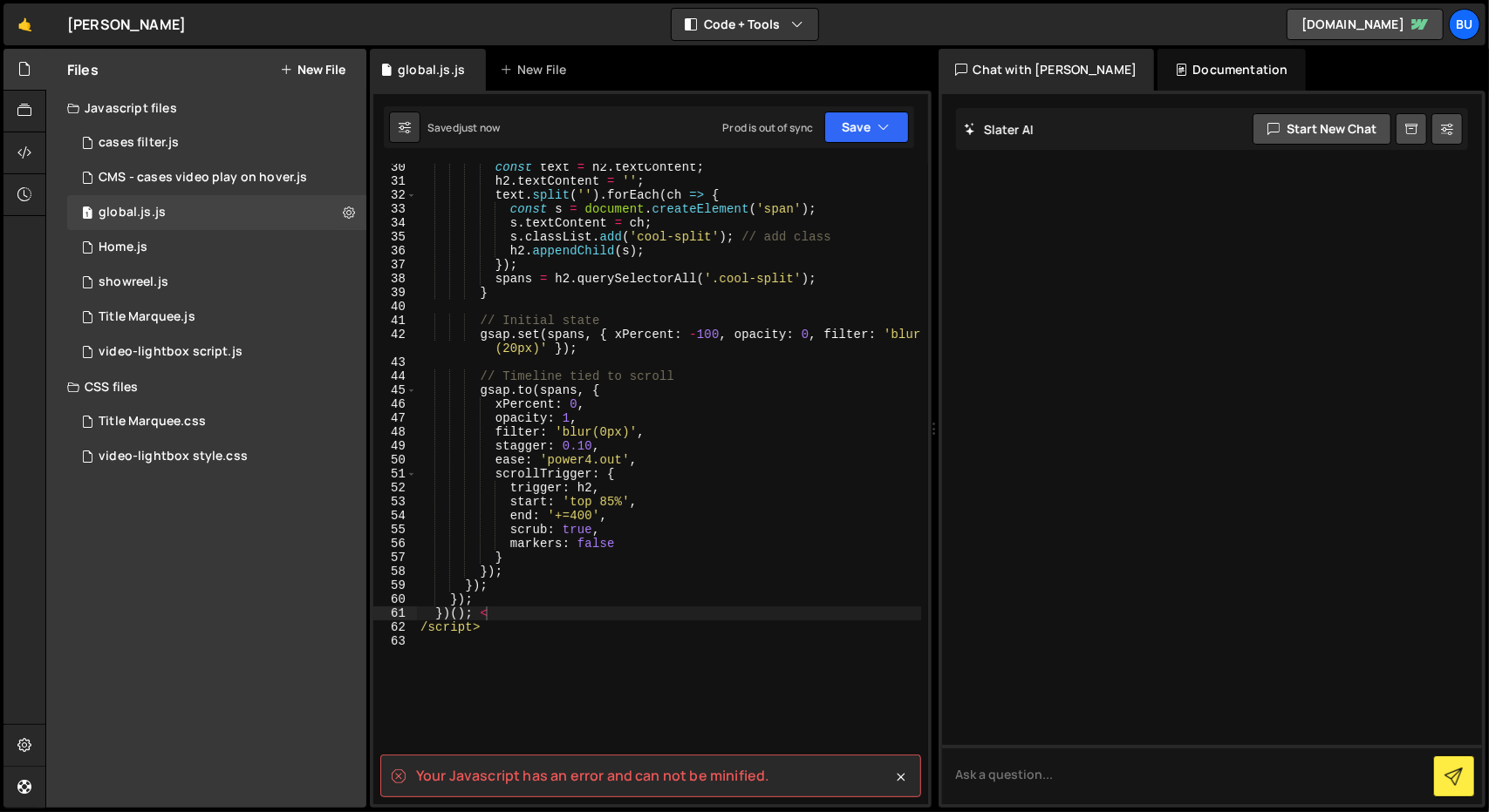
scroll to position [425, 0]
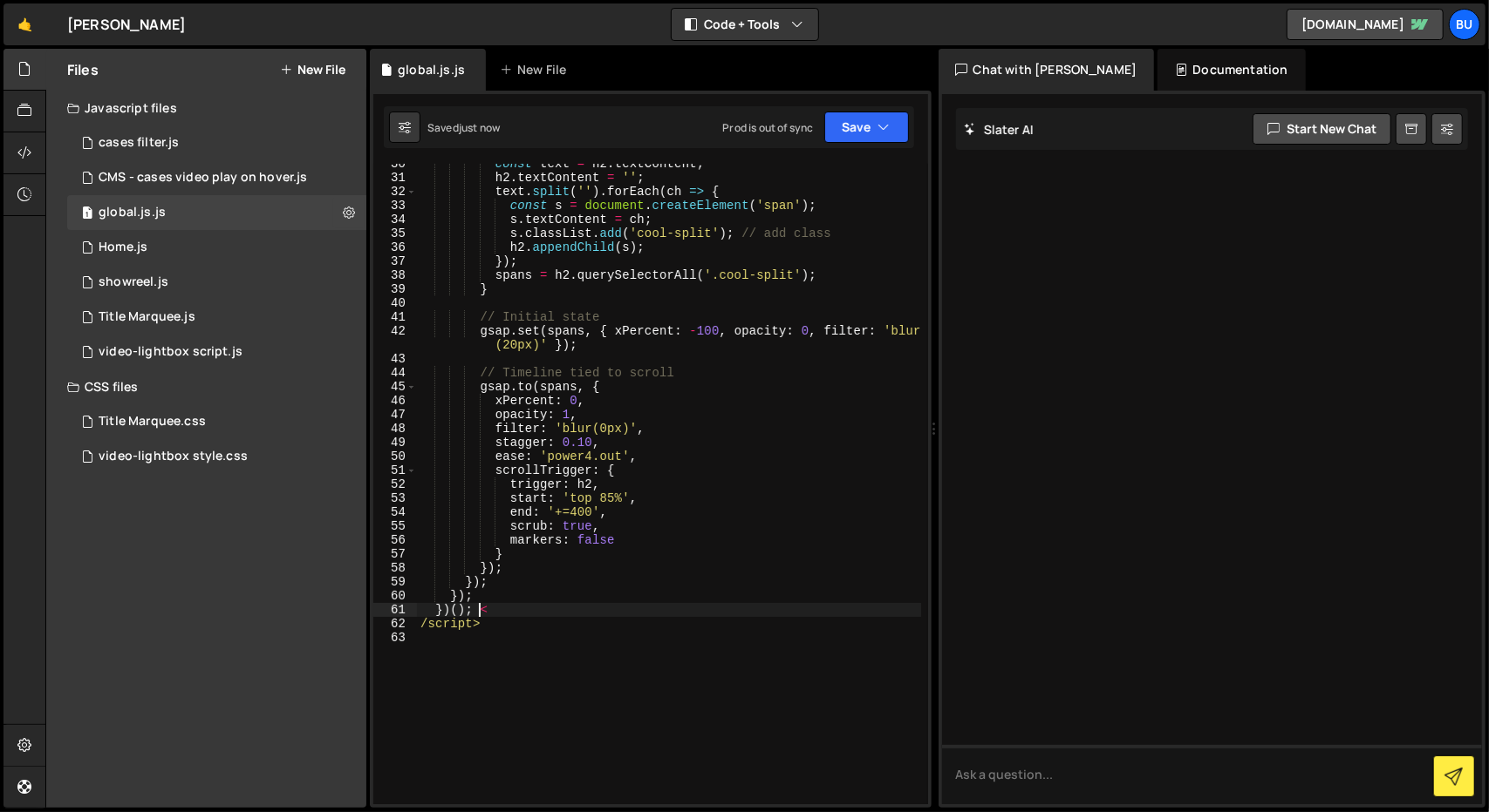
click at [480, 610] on div "const text = h2 . textContent ; h2 . textContent = '' ; text . [GEOGRAPHIC_DATA…" at bounding box center [669, 491] width 504 height 669
click at [420, 631] on div "const text = h2 . textContent ; h2 . textContent = '' ; text . [GEOGRAPHIC_DATA…" at bounding box center [669, 491] width 504 height 669
type textarea "</script>"
click at [546, 685] on div "const text = h2 . textContent ; h2 . textContent = '' ; text . [GEOGRAPHIC_DATA…" at bounding box center [669, 491] width 504 height 669
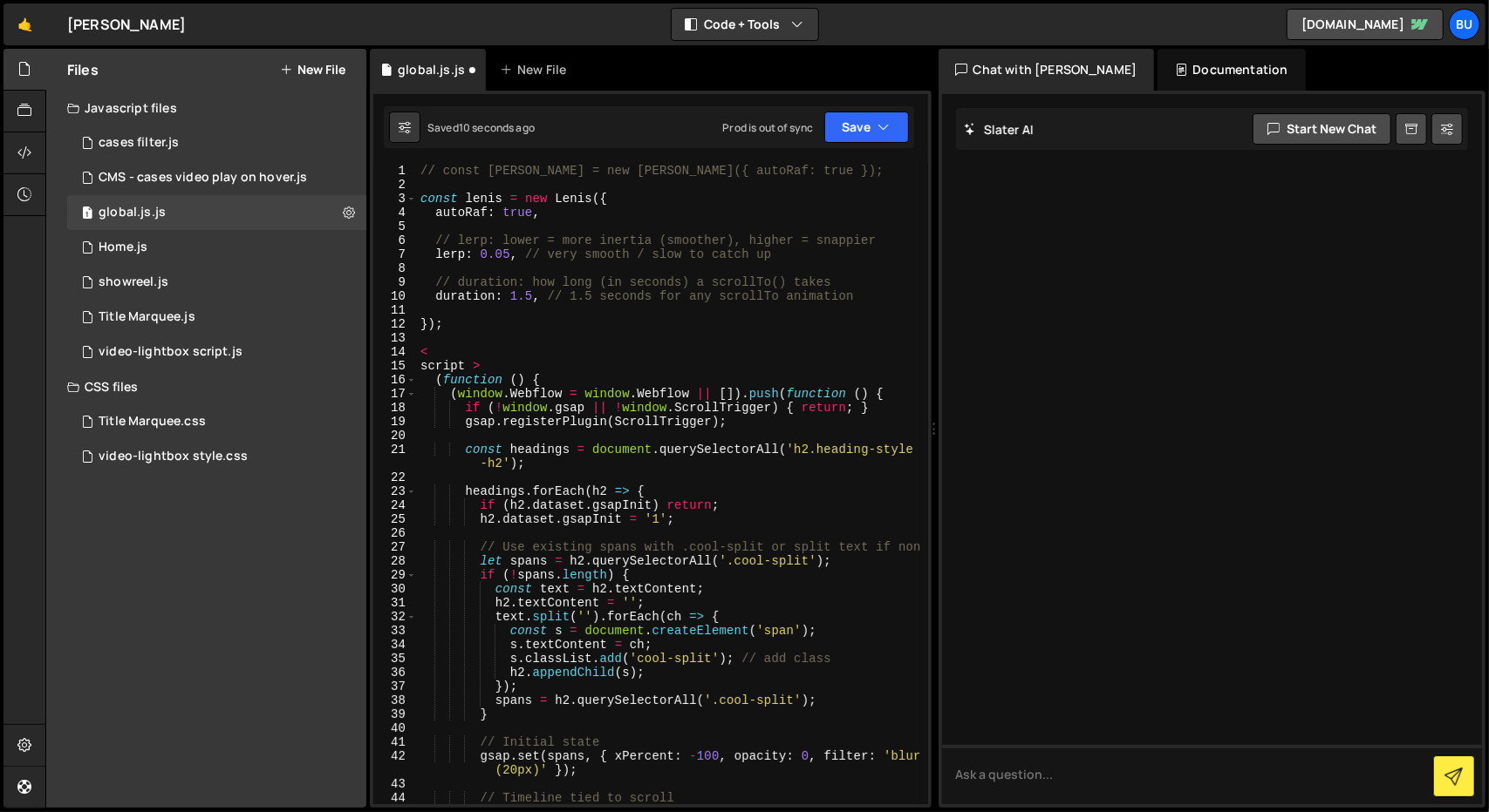
click at [423, 368] on div "// const [PERSON_NAME] = new [PERSON_NAME]({ autoRaf: true }); const [PERSON_NA…" at bounding box center [669, 499] width 504 height 669
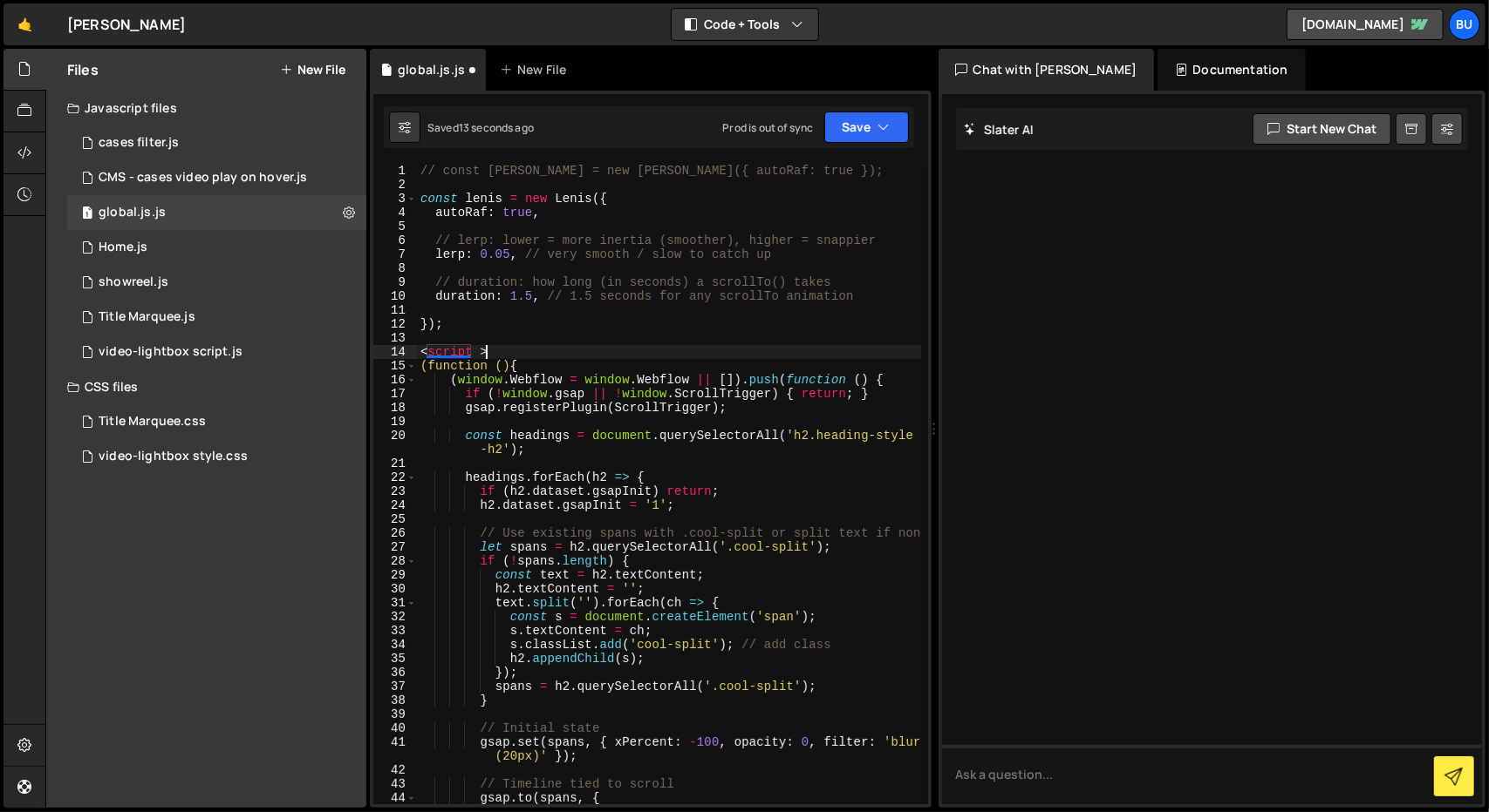
click at [483, 352] on div "// const [PERSON_NAME] = new [PERSON_NAME]({ autoRaf: true }); const [PERSON_NA…" at bounding box center [669, 499] width 504 height 669
click at [497, 444] on div "// const [PERSON_NAME] = new [PERSON_NAME]({ autoRaf: true }); const [PERSON_NA…" at bounding box center [669, 499] width 504 height 669
drag, startPoint x: 506, startPoint y: 355, endPoint x: 389, endPoint y: 356, distance: 117.0
click at [389, 356] on div "const headings = document.querySelectorAll('h2.heading-style-h2'); 1 2 3 4 5 6 …" at bounding box center [651, 484] width 555 height 641
type textarea "<script>"
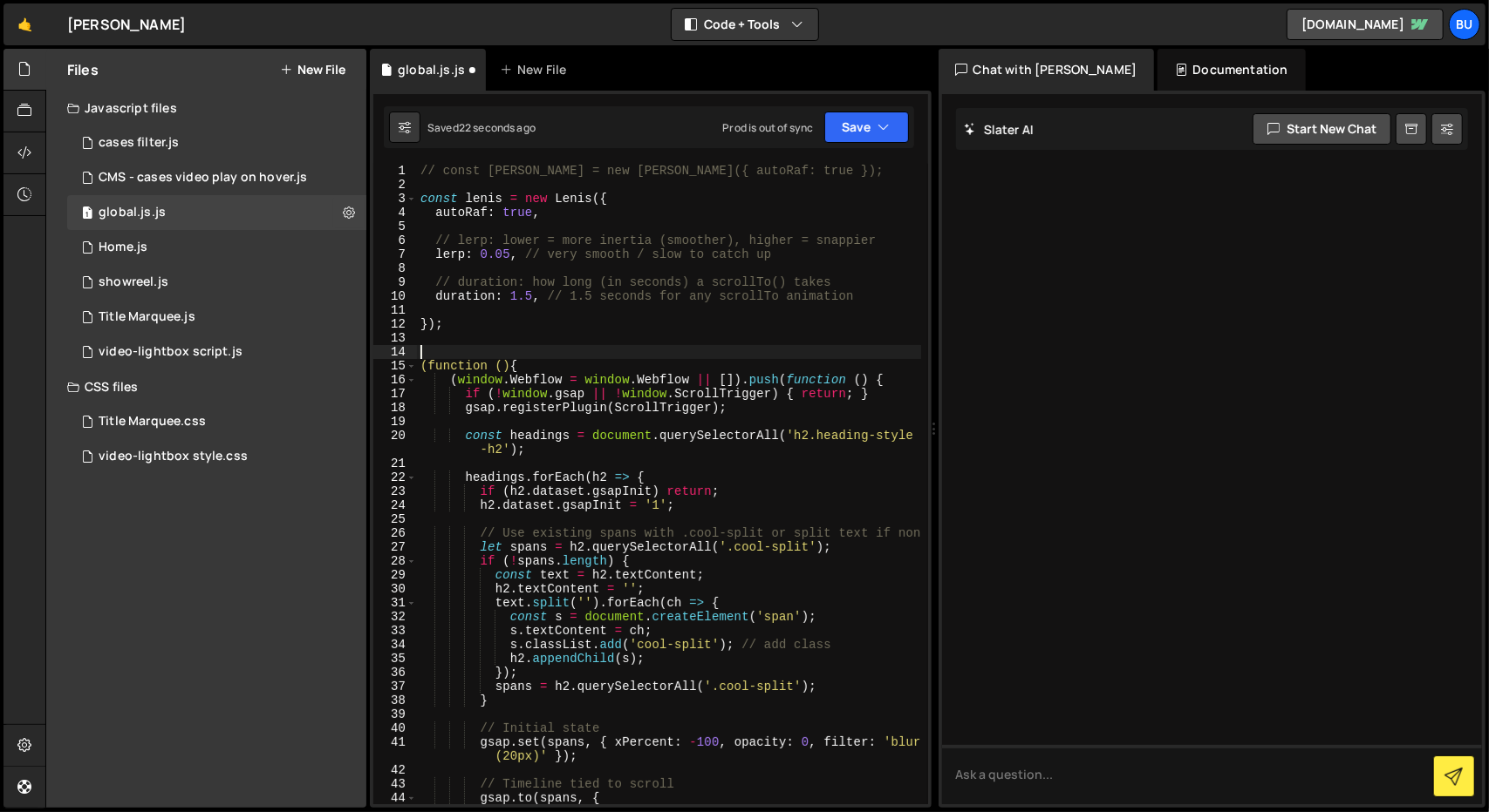
type textarea "(function () {"
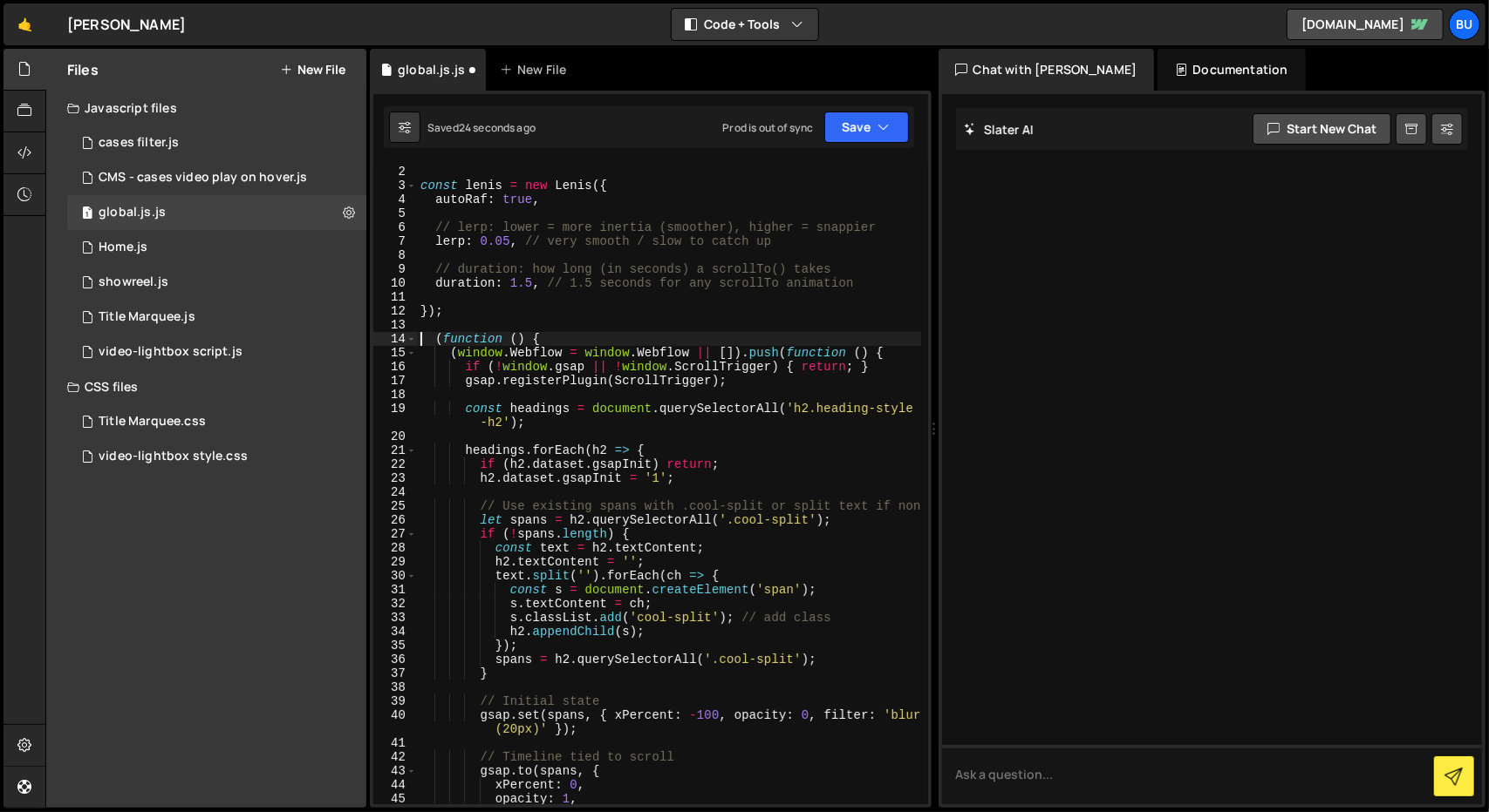
scroll to position [13, 0]
click at [565, 322] on div "// const [PERSON_NAME] = new [PERSON_NAME]({ autoRaf: true }); const [PERSON_NA…" at bounding box center [669, 484] width 504 height 669
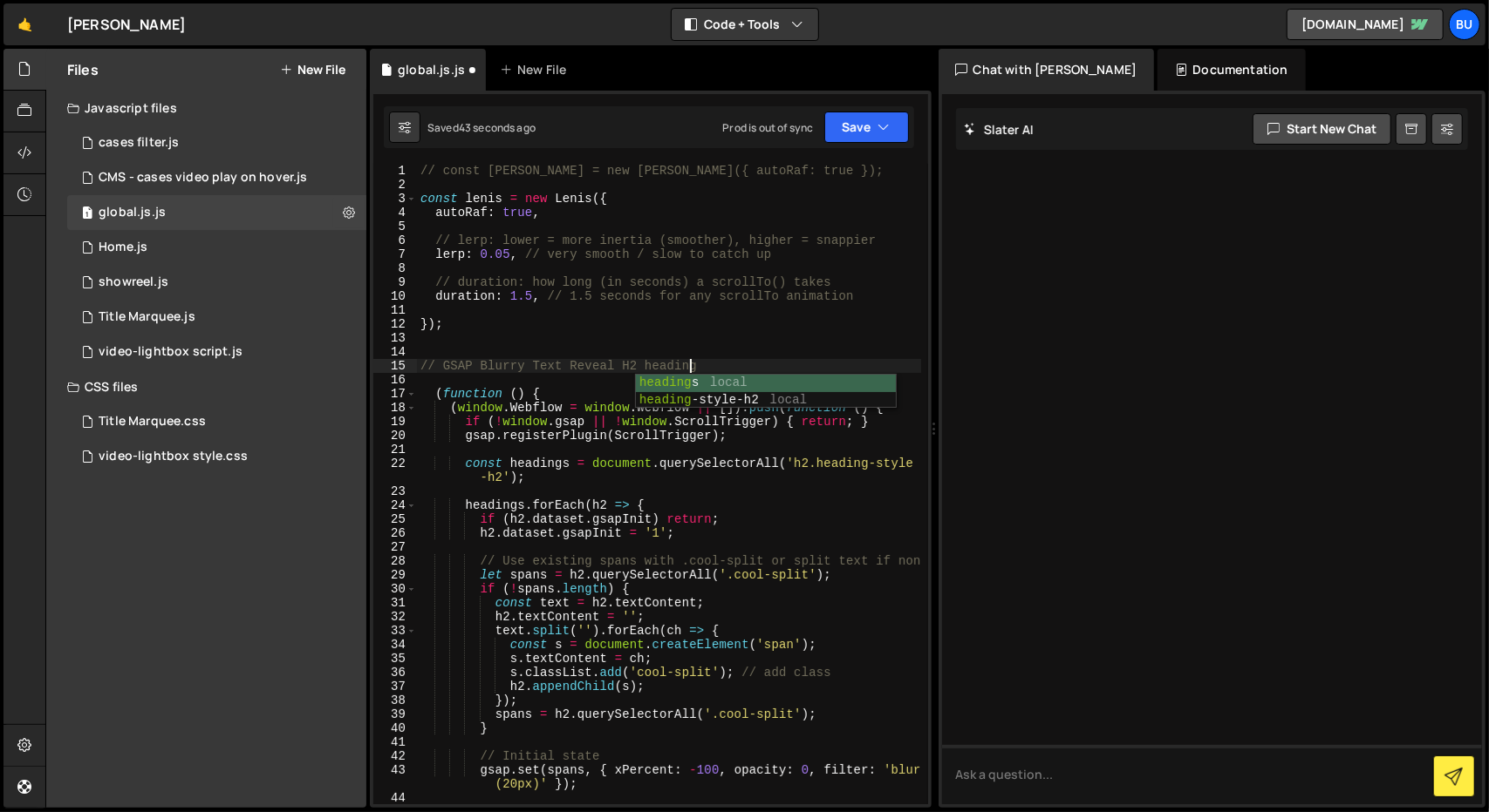
scroll to position [0, 17]
click at [535, 503] on div "// const [PERSON_NAME] = new [PERSON_NAME]({ autoRaf: true }); const [PERSON_NA…" at bounding box center [669, 499] width 504 height 669
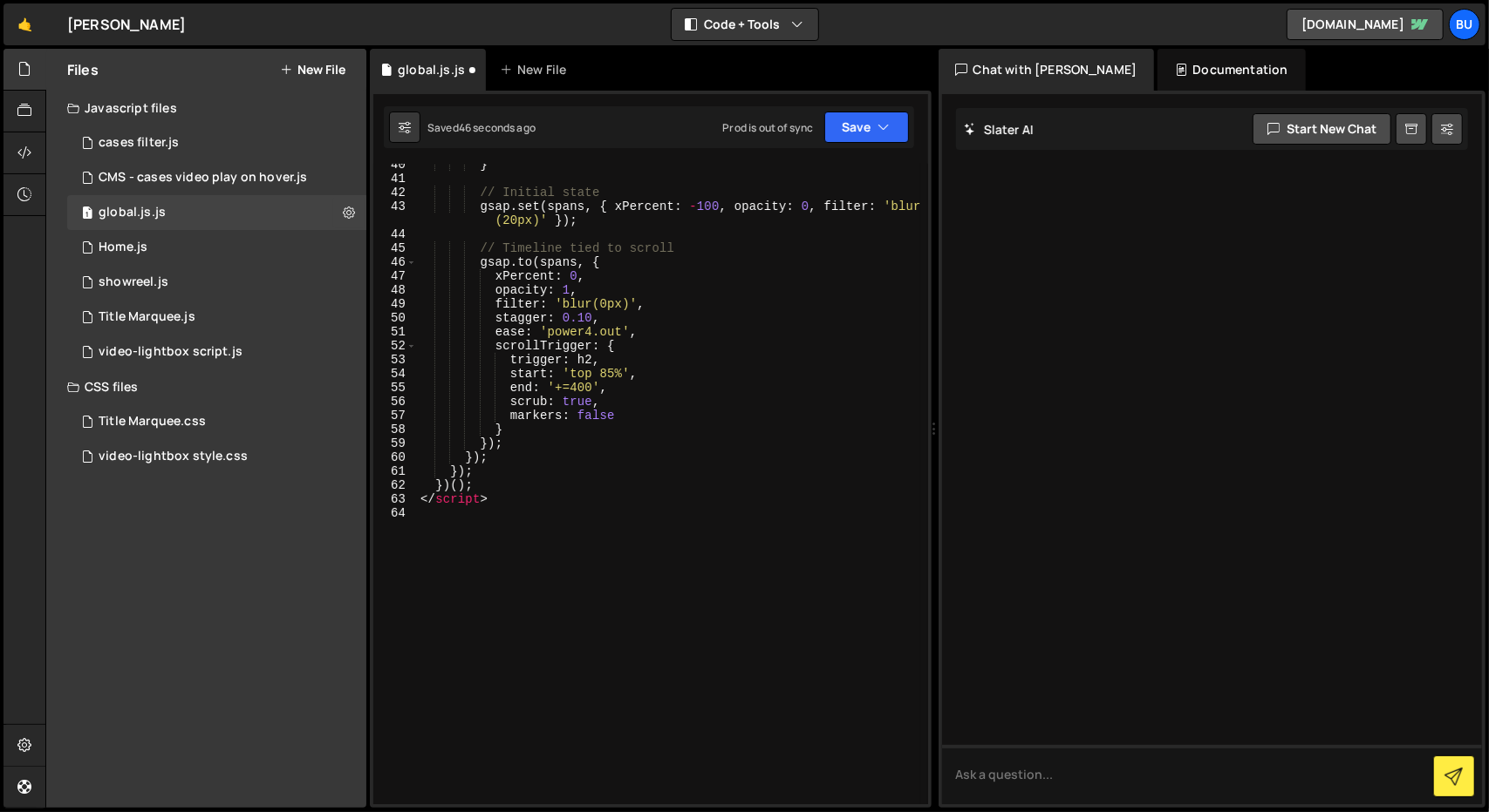
scroll to position [593, 0]
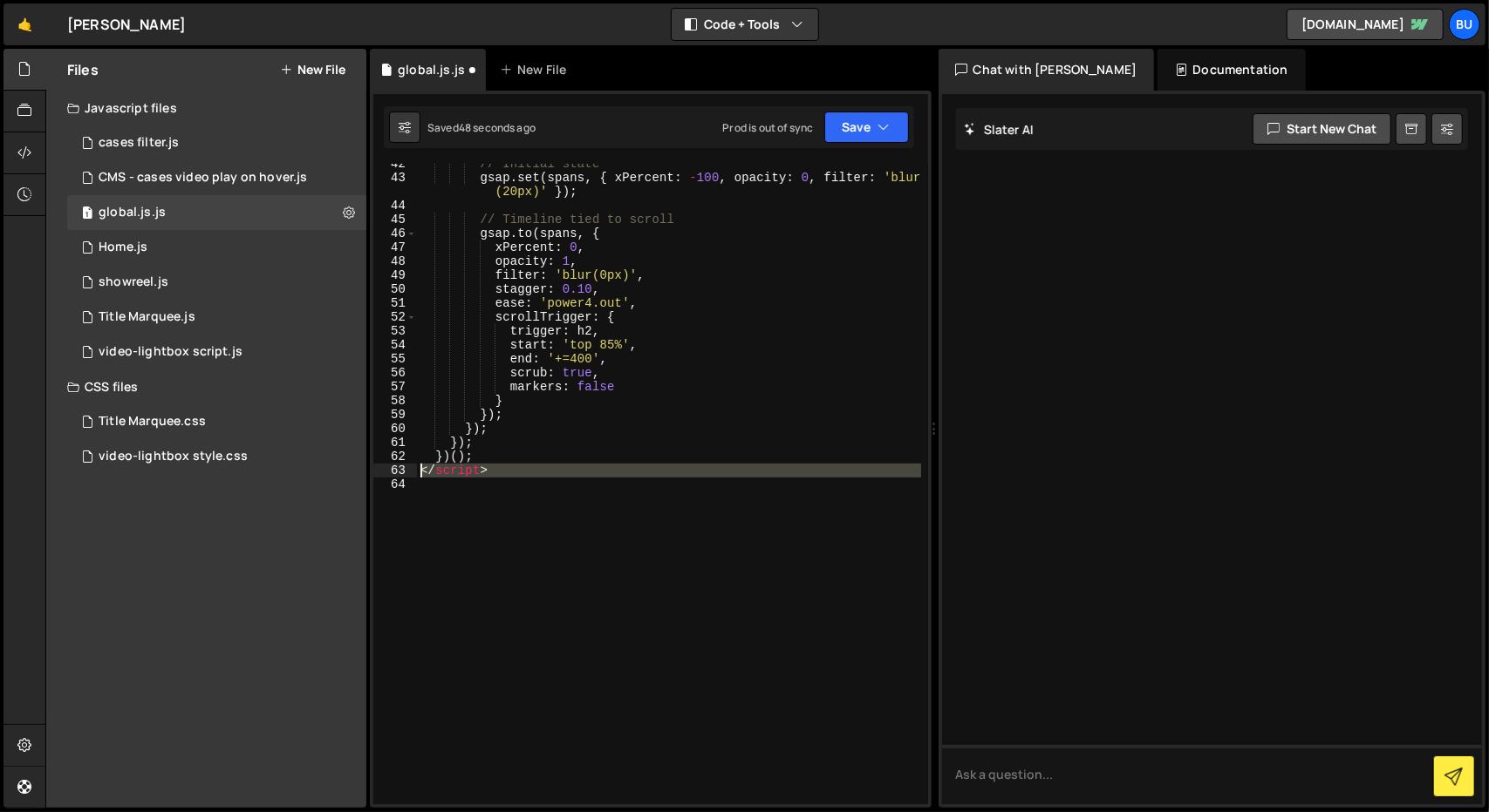
drag, startPoint x: 497, startPoint y: 479, endPoint x: 411, endPoint y: 473, distance: 86.2
click at [411, 473] on div "headings.forEach(h2 => { 42 43 44 45 46 47 48 49 50 51 52 53 54 55 56 57 58 59 …" at bounding box center [651, 484] width 555 height 641
type textarea "</script>"
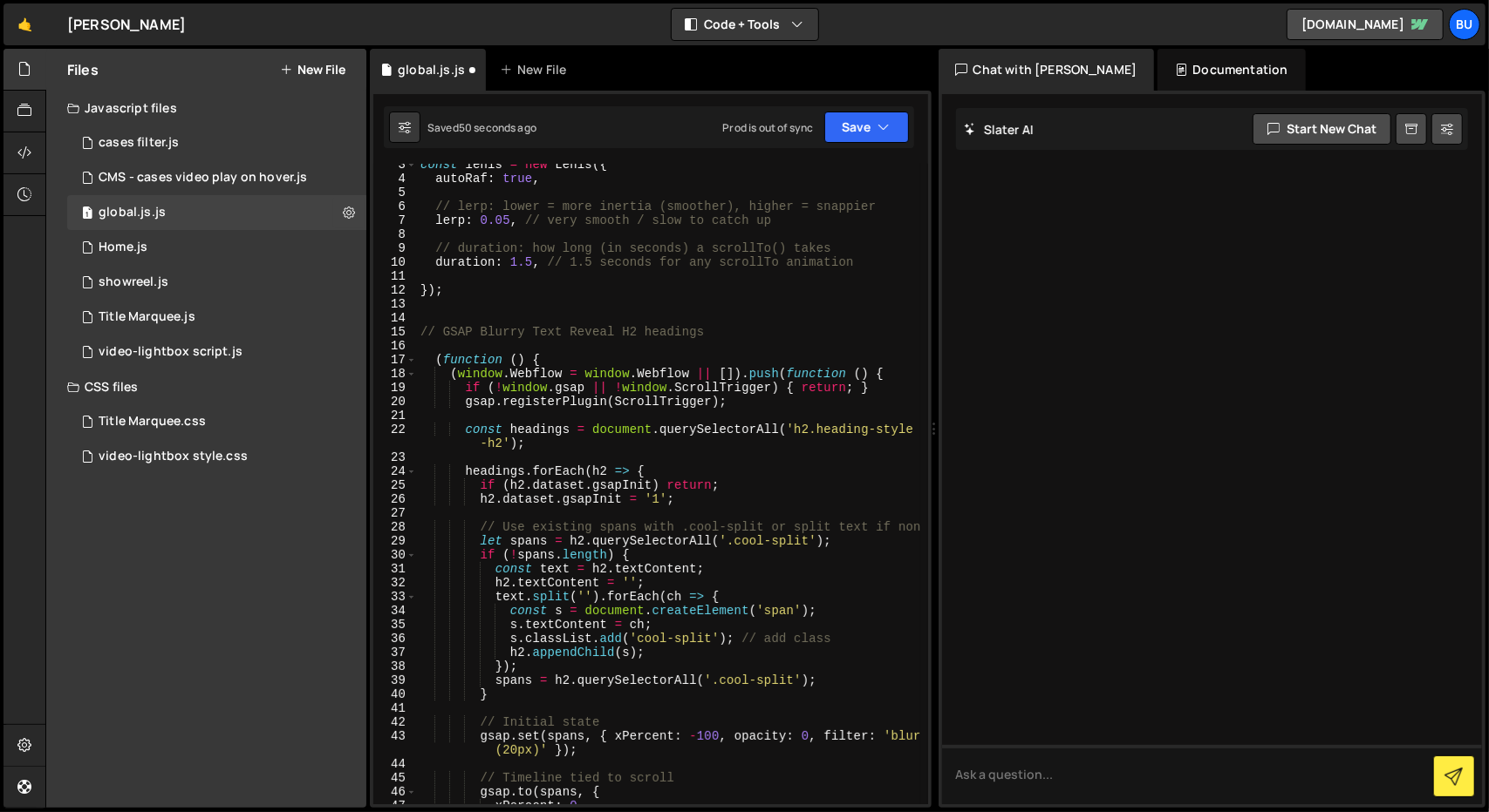
scroll to position [33, 0]
click at [879, 117] on button "Save" at bounding box center [866, 126] width 85 height 31
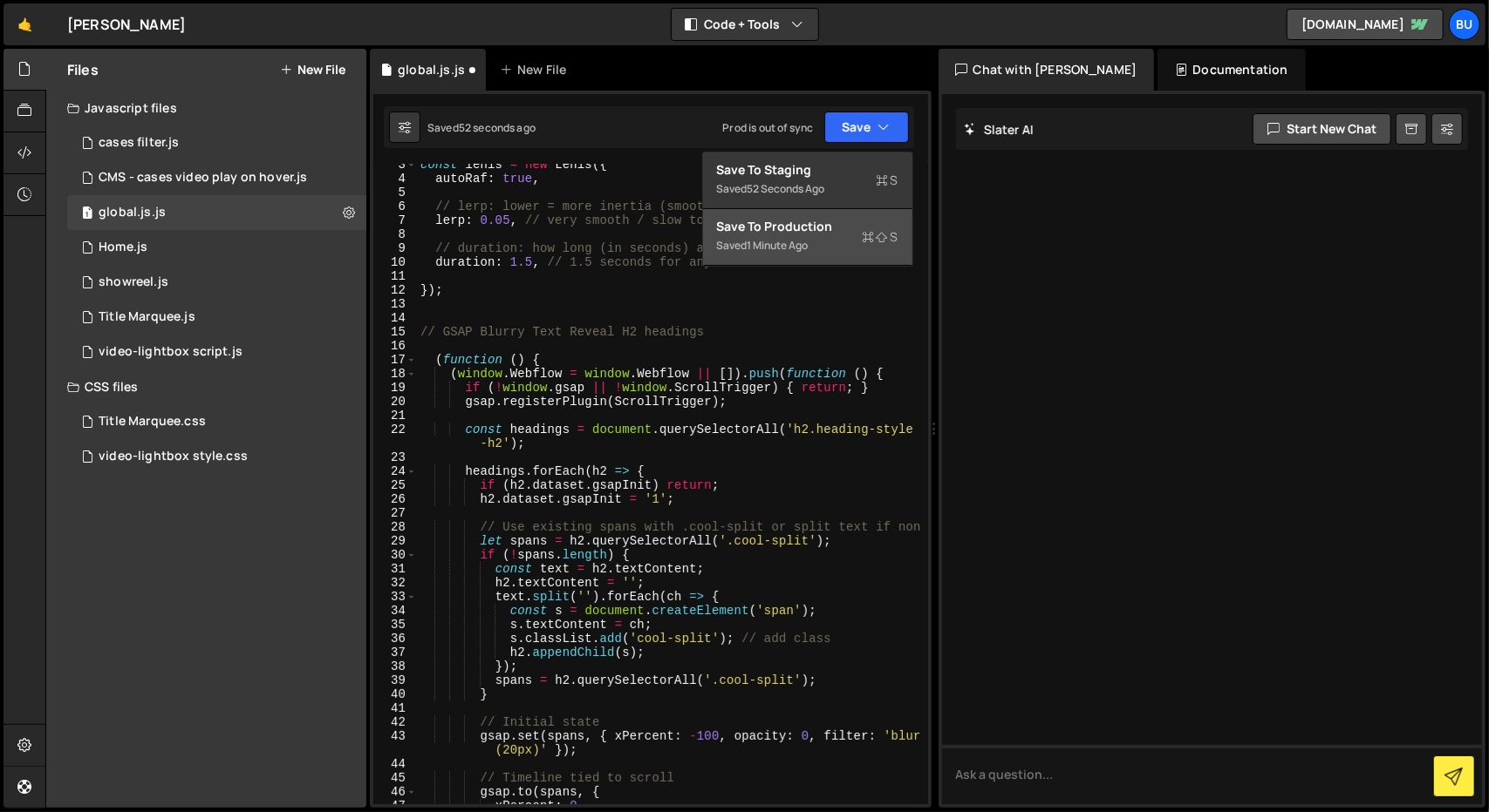
click at [826, 230] on div "Save to Production S" at bounding box center [807, 226] width 181 height 17
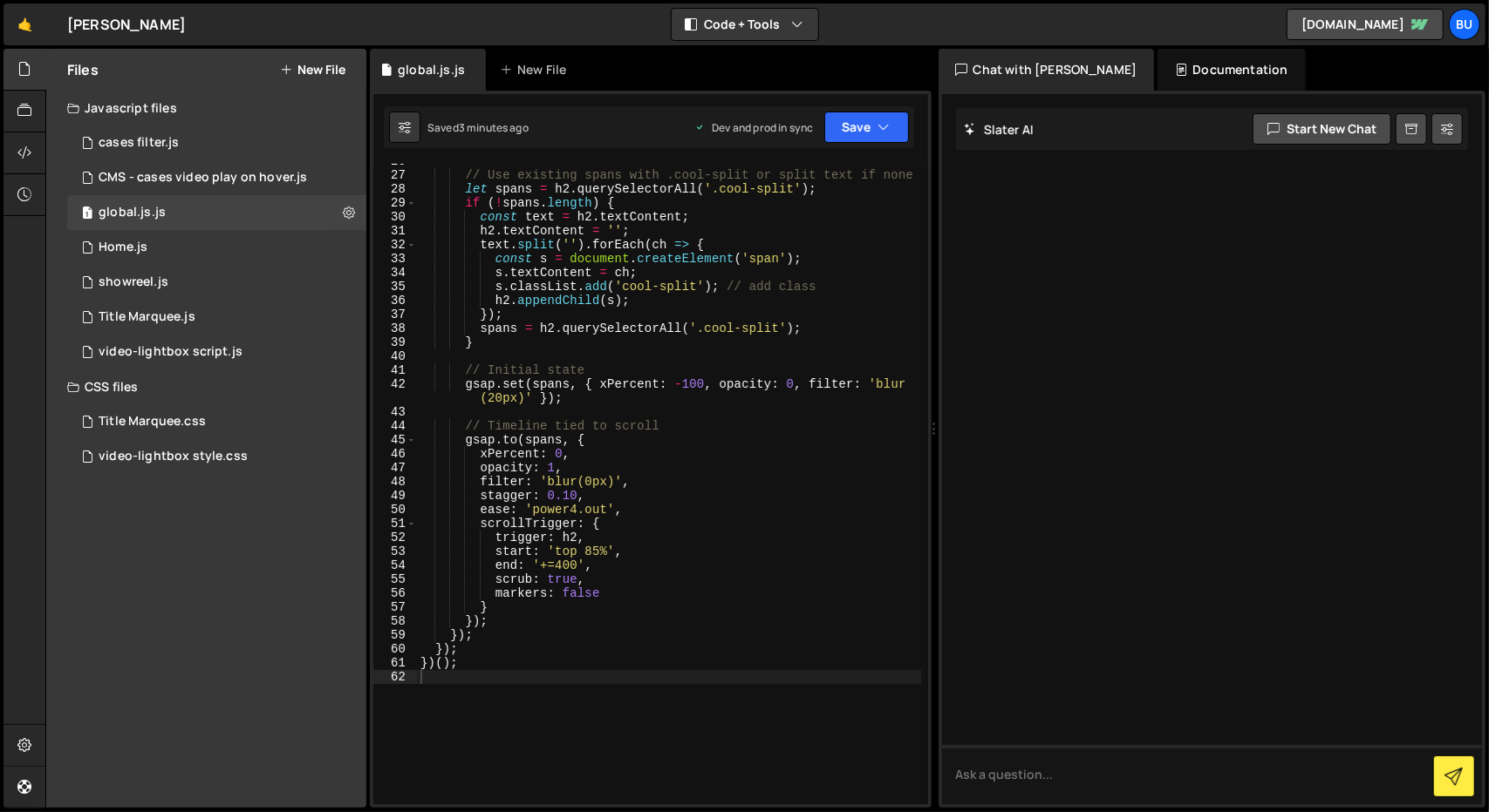
scroll to position [371, 0]
type textarea "scrub: true,"
click at [597, 581] on div "// Use existing spans with .cool-split or split text if none let spans = h2 . q…" at bounding box center [669, 488] width 504 height 669
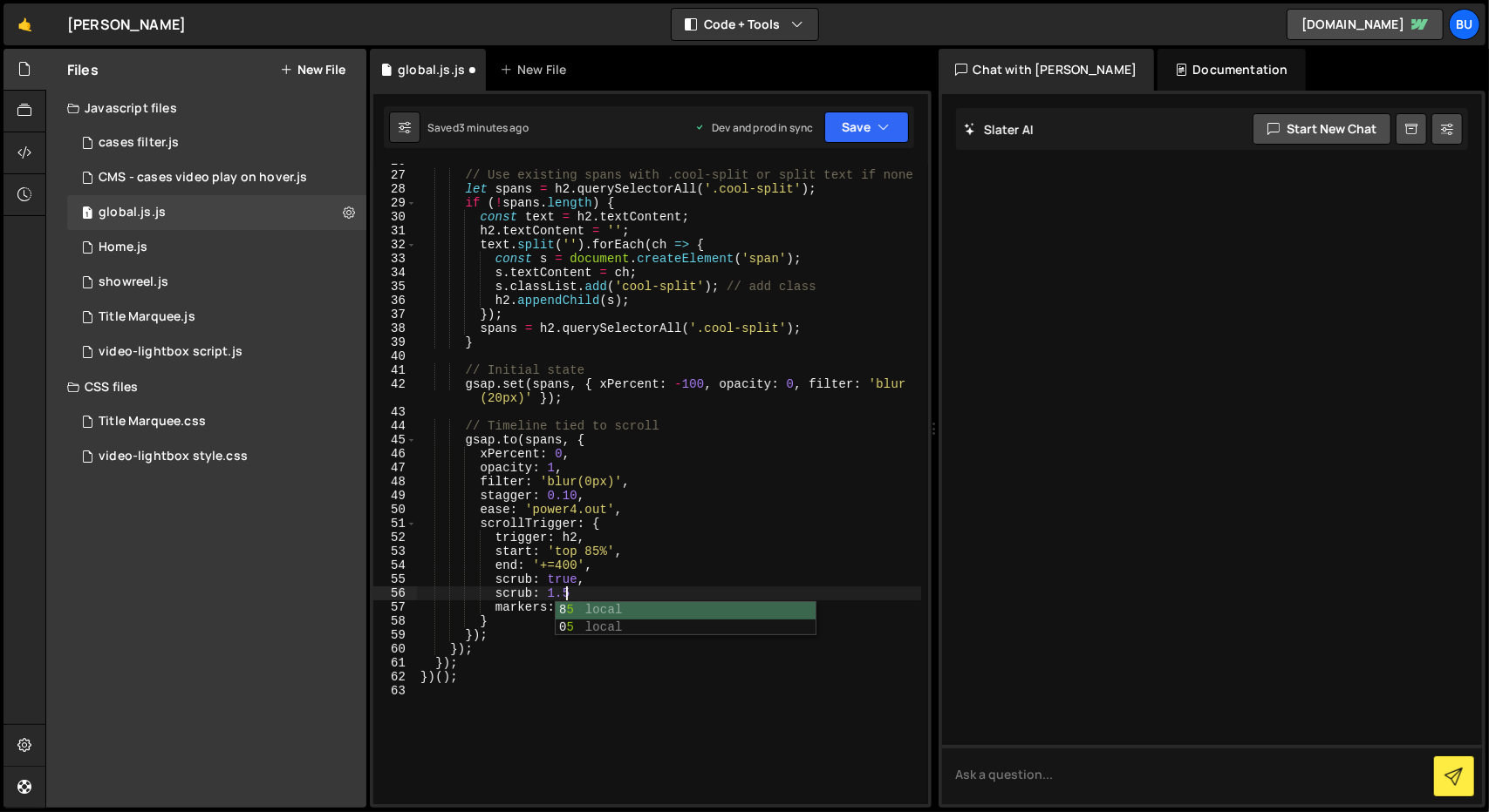
scroll to position [0, 9]
click at [887, 132] on icon "button" at bounding box center [884, 127] width 12 height 17
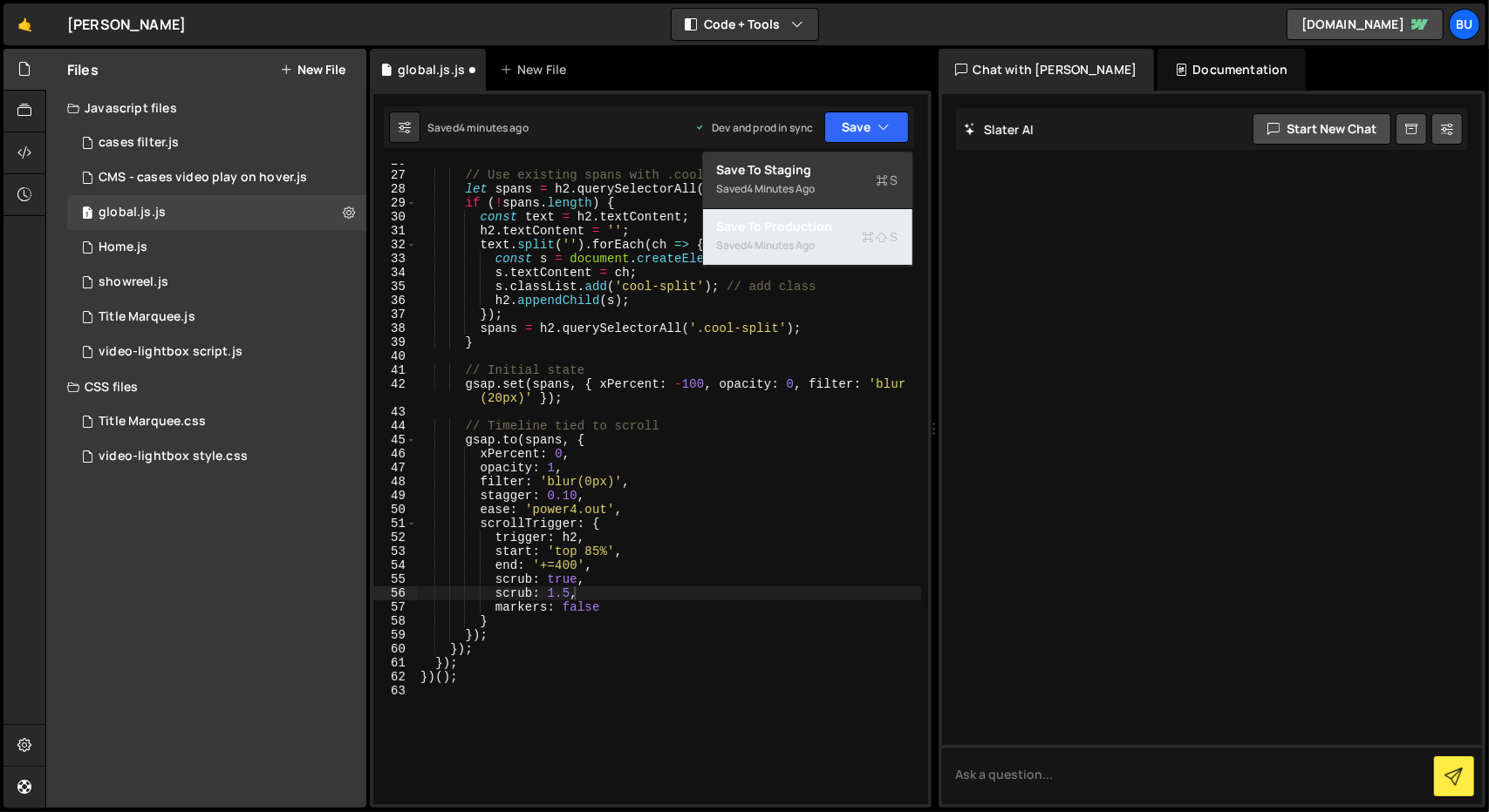
click at [844, 245] on div "Saved 4 minutes ago" at bounding box center [807, 246] width 181 height 21
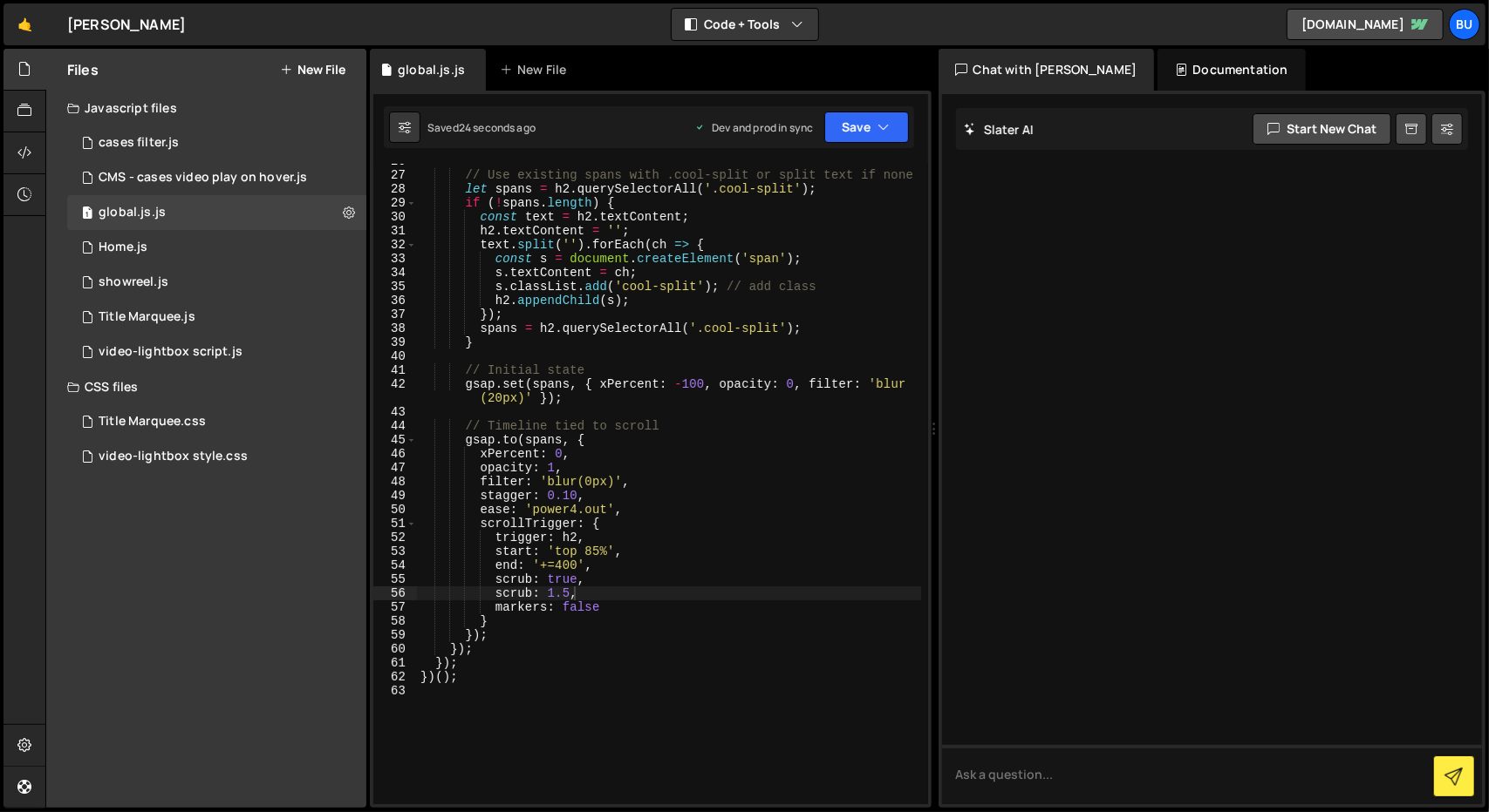
click at [587, 598] on div "// Use existing spans with .cool-split or split text if none let spans = h2 . q…" at bounding box center [669, 488] width 504 height 669
type textarea "s"
type textarea "scrub: true,"
click at [624, 408] on div "// Use existing spans with .cool-split or split text if none let spans = h2 . q…" at bounding box center [669, 488] width 504 height 669
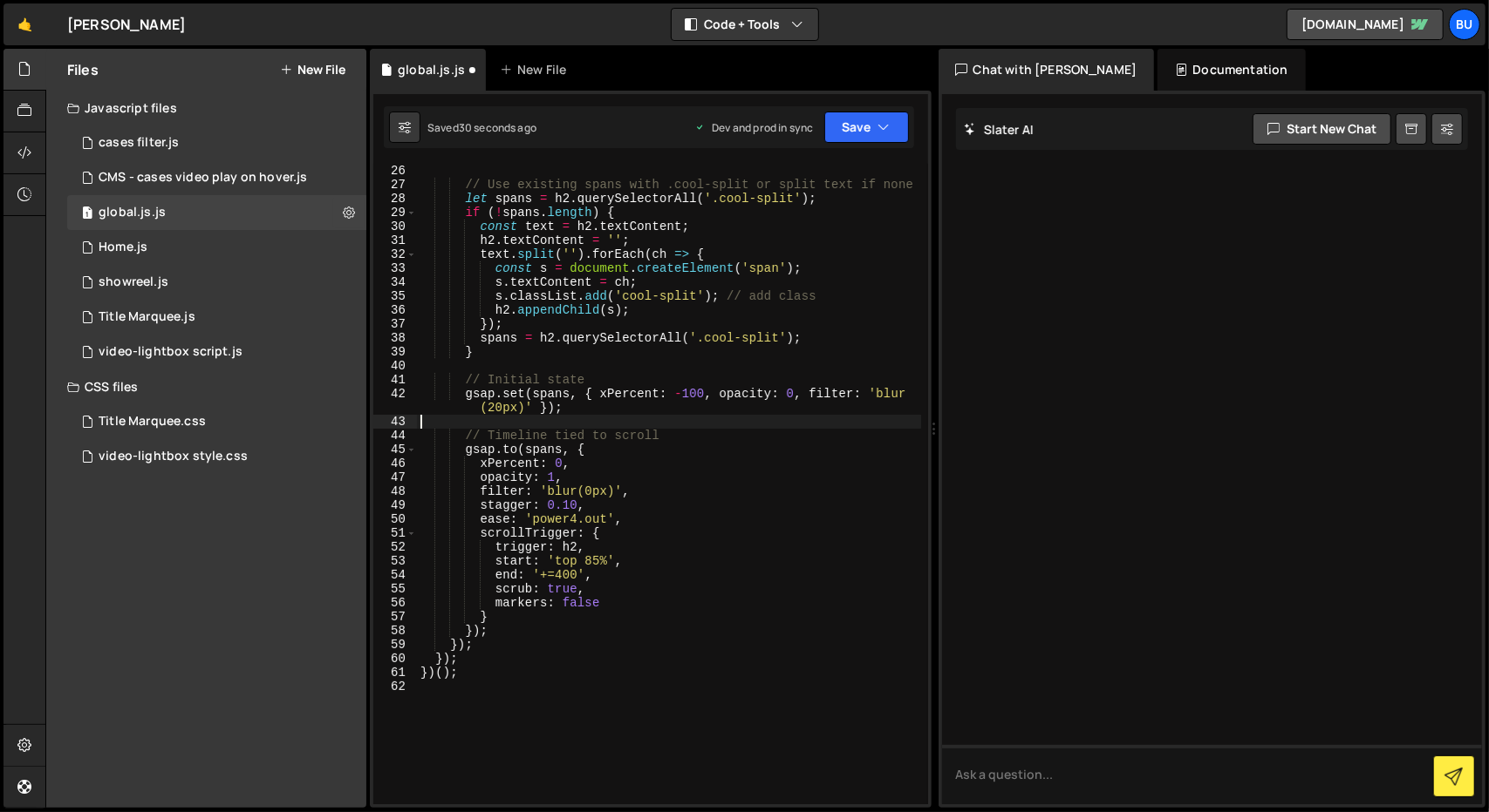
scroll to position [355, 0]
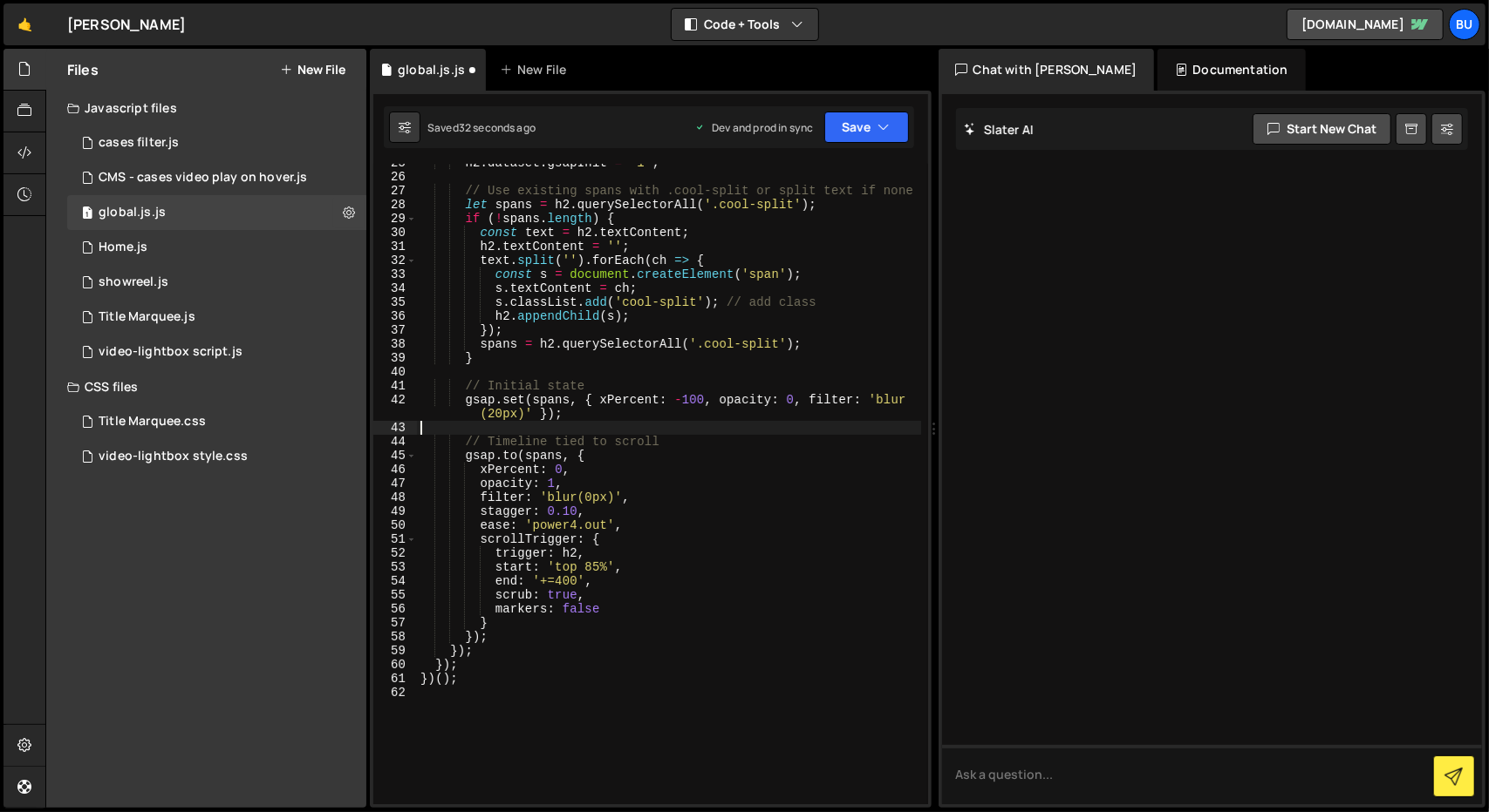
click at [566, 511] on div "h2 . dataset . gsapInit = '1' ; // Use existing spans with .cool-split or split…" at bounding box center [669, 490] width 504 height 669
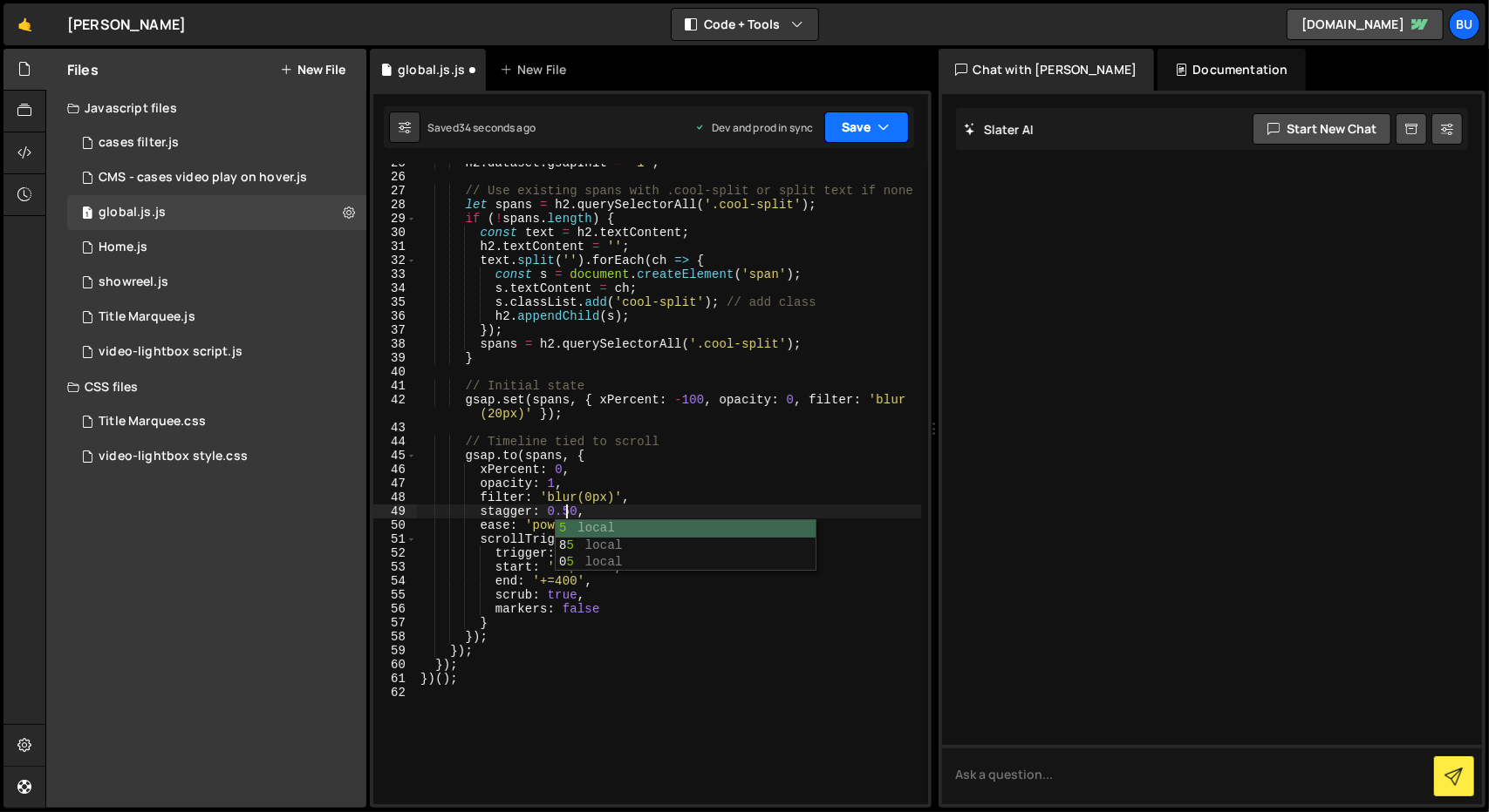
click at [874, 113] on button "Save" at bounding box center [866, 126] width 85 height 31
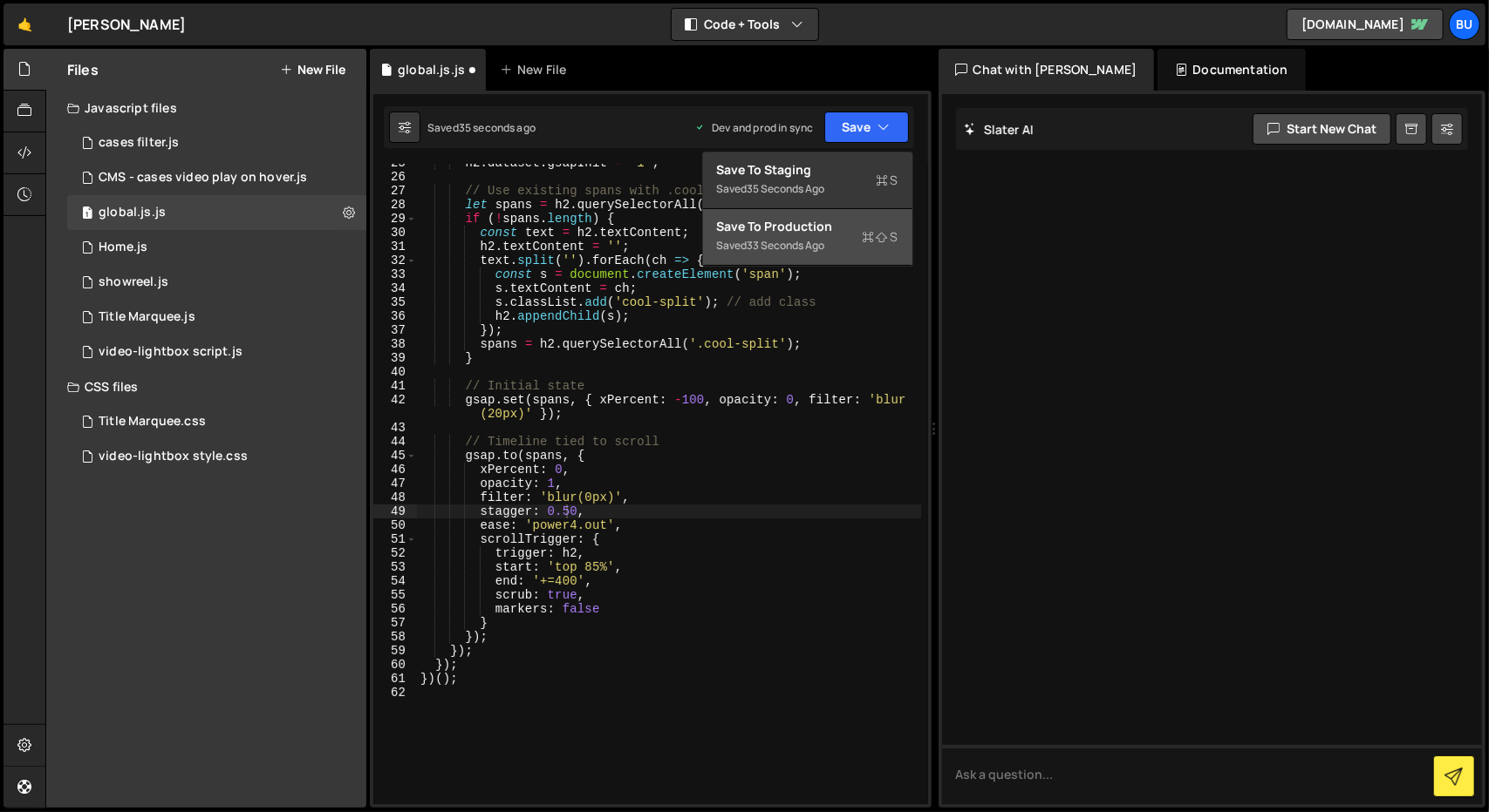
click at [806, 223] on div "Save to Production S" at bounding box center [807, 226] width 181 height 17
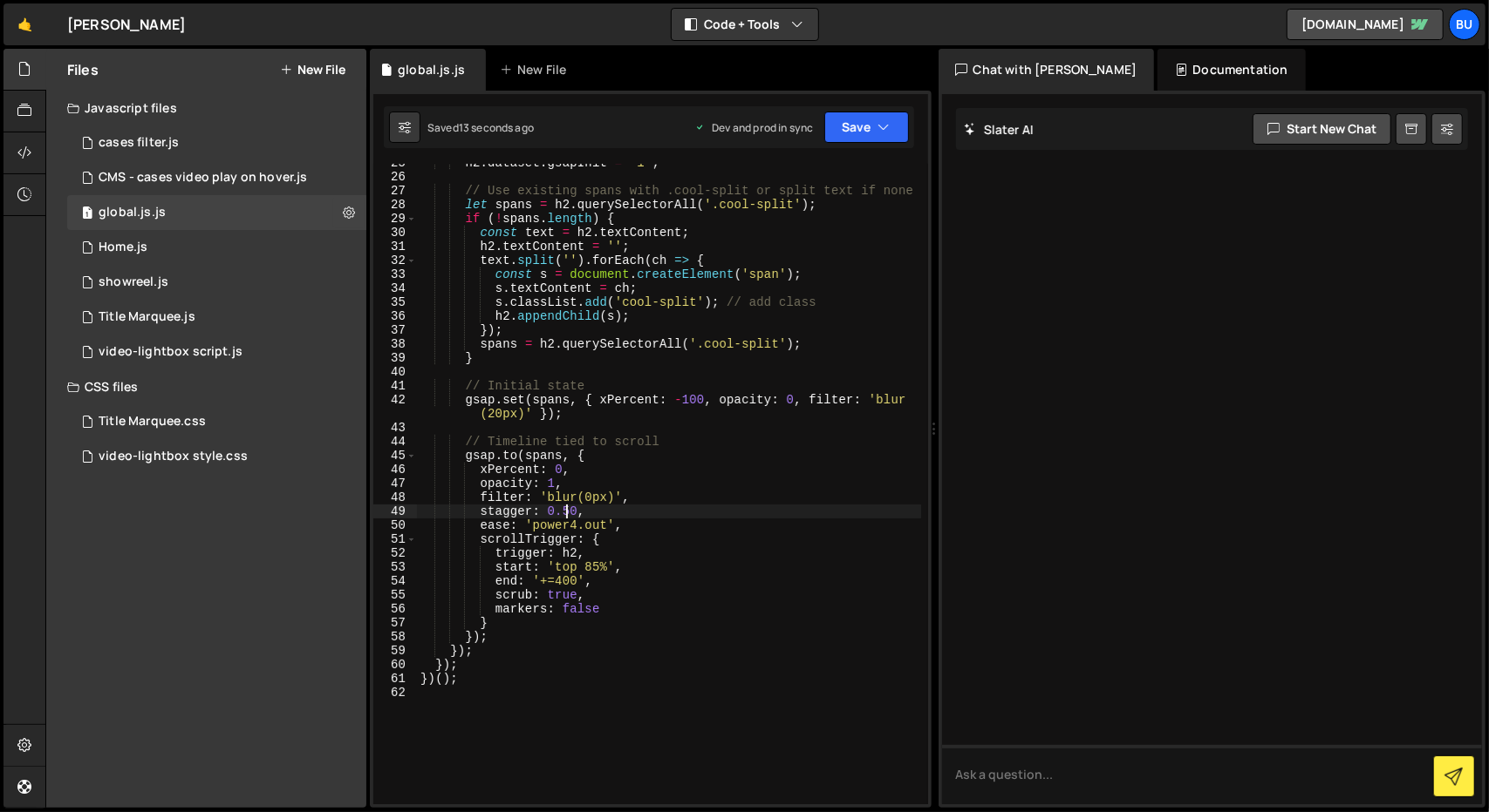
click at [567, 506] on div "h2 . dataset . gsapInit = '1' ; // Use existing spans with .cool-split or split…" at bounding box center [669, 490] width 504 height 669
click at [848, 128] on button "Save" at bounding box center [866, 126] width 85 height 31
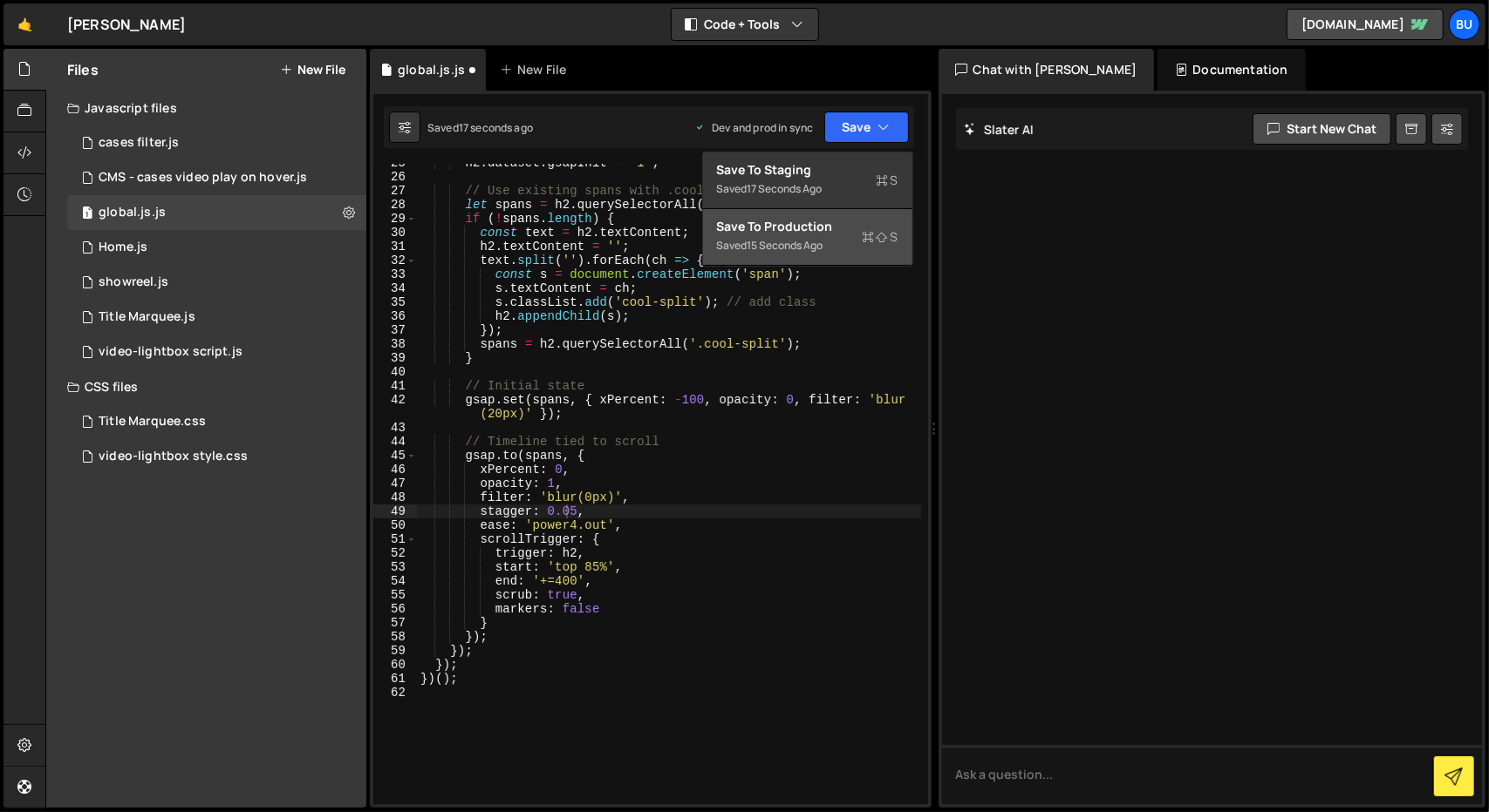
click at [847, 222] on div "Save to Production S" at bounding box center [807, 226] width 181 height 17
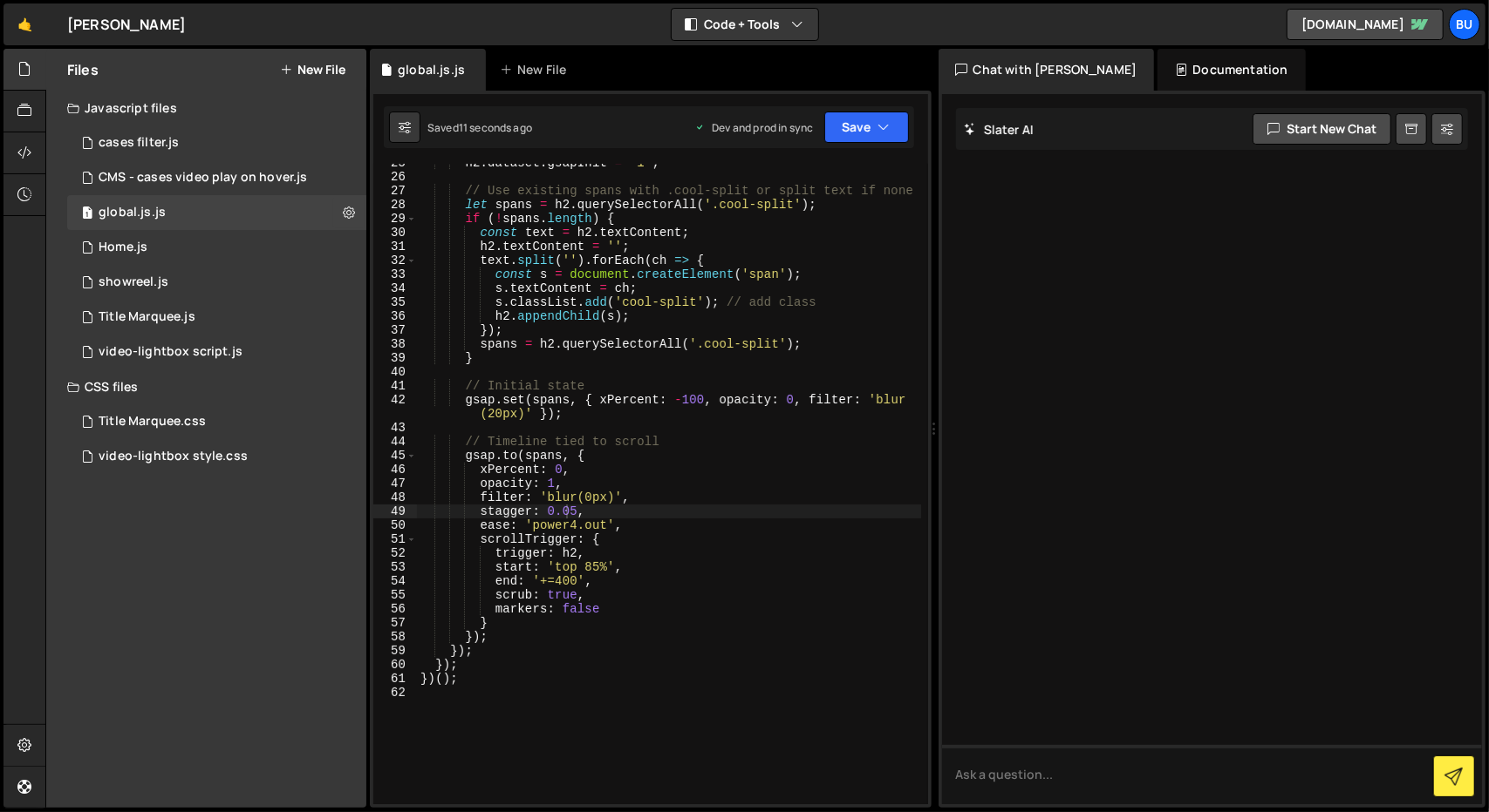
click at [571, 510] on div "h2 . dataset . gsapInit = '1' ; // Use existing spans with .cool-split or split…" at bounding box center [669, 490] width 504 height 669
click at [560, 471] on div "h2 . dataset . gsapInit = '1' ; // Use existing spans with .cool-split or split…" at bounding box center [669, 490] width 504 height 669
click at [697, 406] on div "h2 . dataset . gsapInit = '1' ; // Use existing spans with .cool-split or split…" at bounding box center [669, 490] width 504 height 669
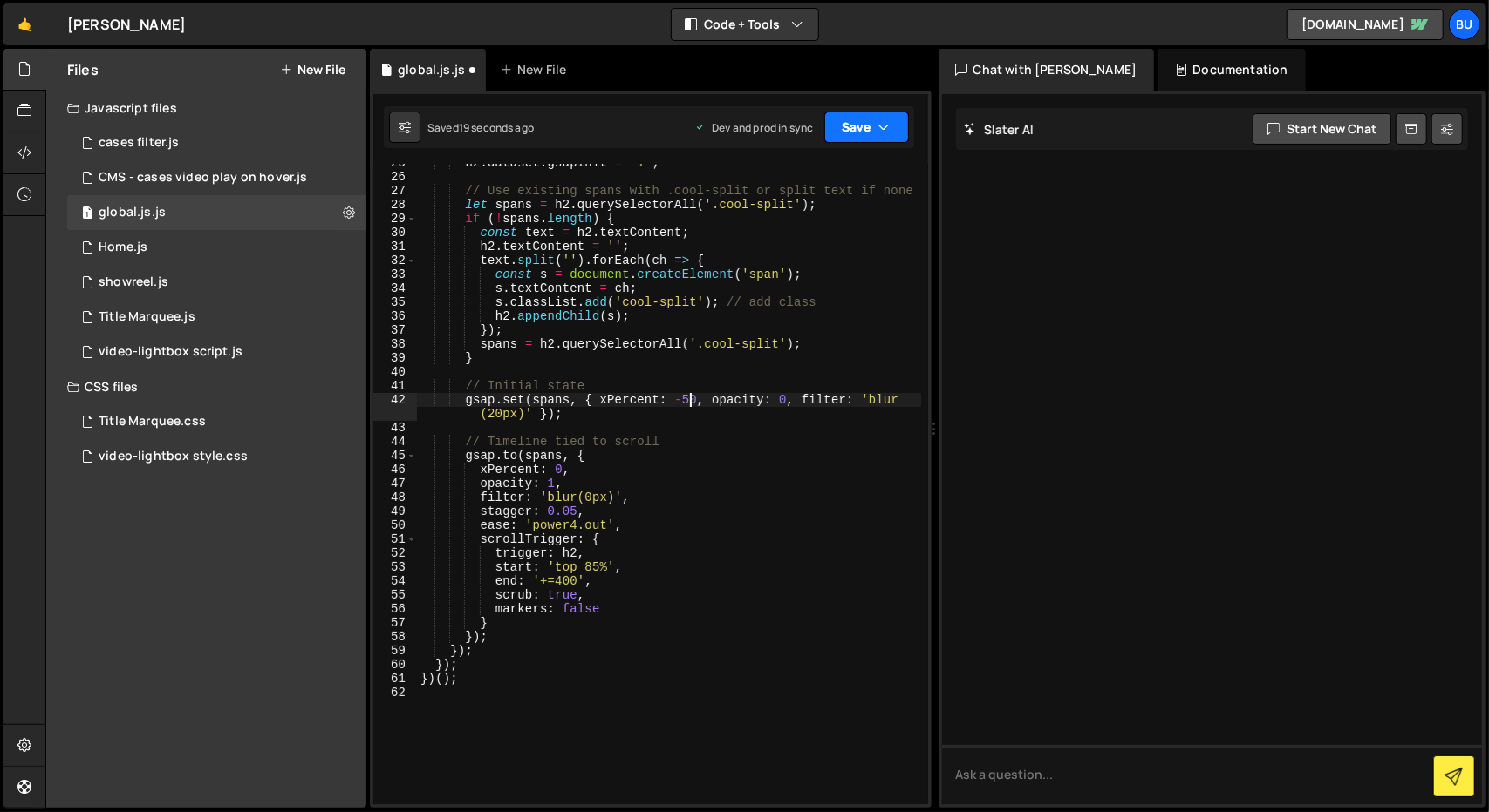
type textarea "gsap.set(spans, { xPercent: -50, opacity: 0, filter: 'blur(20px)' });"
click at [839, 123] on button "Save" at bounding box center [866, 126] width 85 height 31
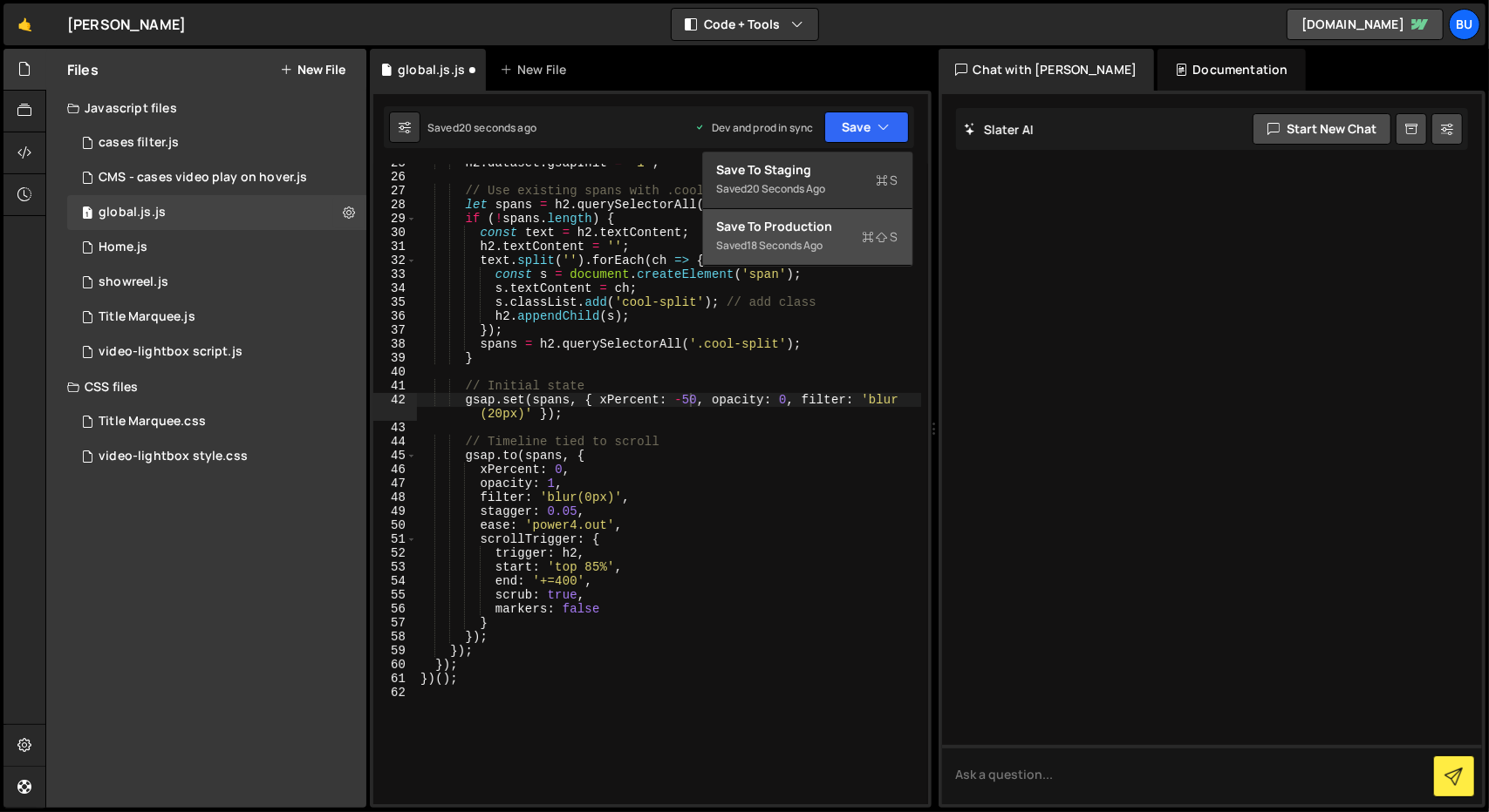
click at [800, 215] on button "Save to Production S Saved 18 seconds ago" at bounding box center [808, 237] width 209 height 57
